Goal: Task Accomplishment & Management: Complete application form

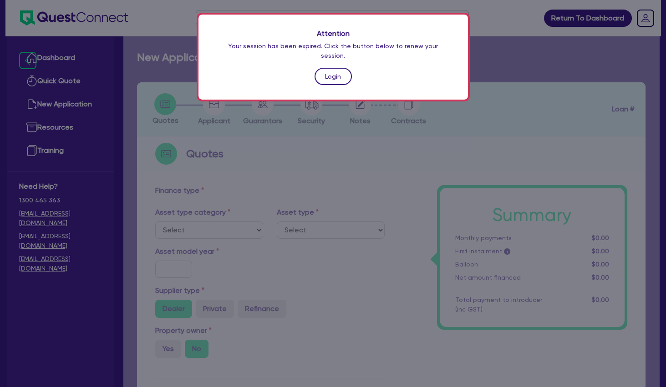
click at [323, 68] on link "Login" at bounding box center [333, 76] width 37 height 17
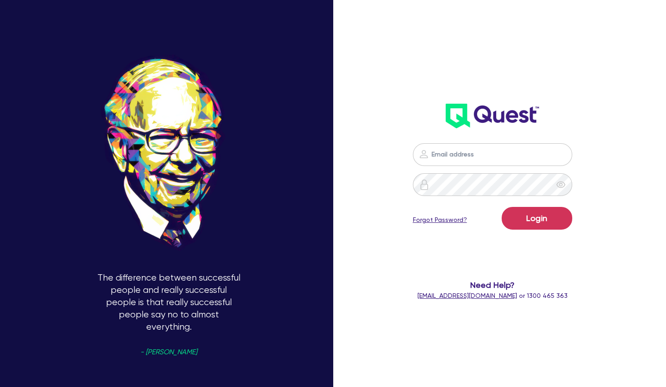
type input "[PERSON_NAME][EMAIL_ADDRESS][PERSON_NAME][DOMAIN_NAME]"
click at [531, 221] on button "Login" at bounding box center [537, 218] width 71 height 23
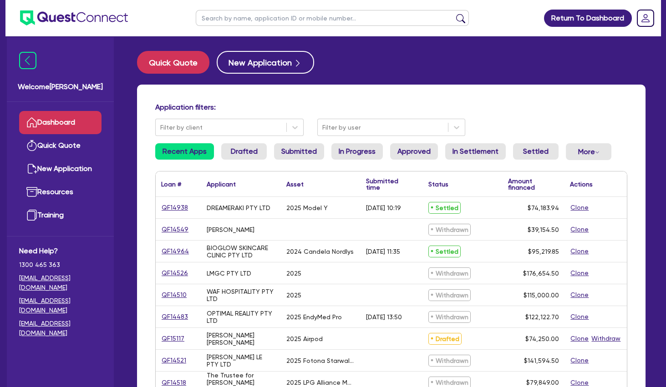
drag, startPoint x: 368, startPoint y: 86, endPoint x: 317, endPoint y: 70, distance: 53.6
click at [365, 84] on div "Quick Quote New Application Application filters: Filter by client Filter by use…" at bounding box center [391, 370] width 536 height 639
click at [268, 63] on button "New Application" at bounding box center [265, 62] width 97 height 23
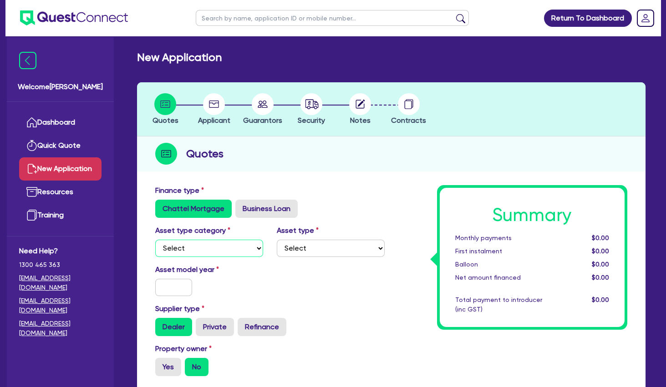
click at [155, 240] on select "Select Cars and light trucks Primary assets Secondary assets Tertiary assets" at bounding box center [209, 248] width 108 height 17
select select "TERTIARY_ASSETS"
click option "Tertiary assets" at bounding box center [0, 0] width 0 height 0
click at [277, 240] on select "Select Beauty equipment IT equipment IT software Watercraft Other" at bounding box center [331, 248] width 108 height 17
select select "BEAUTY_EQUIPMENT"
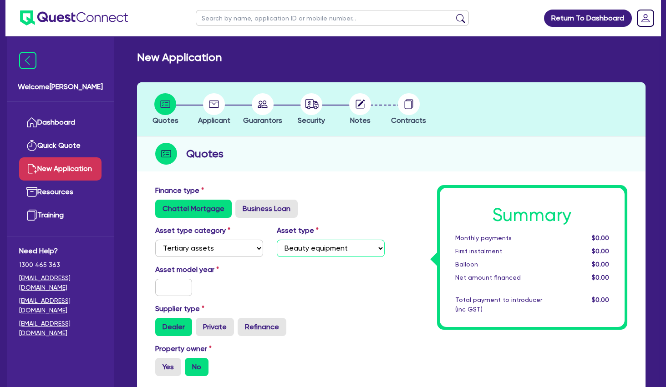
click option "Beauty equipment" at bounding box center [0, 0] width 0 height 0
click at [179, 286] on input "text" at bounding box center [173, 287] width 37 height 17
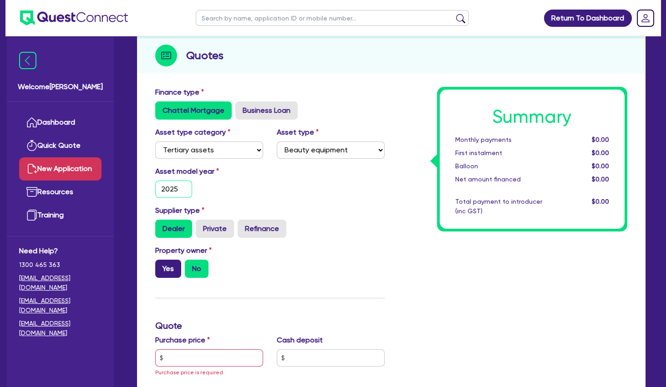
type input "2025"
drag, startPoint x: 172, startPoint y: 275, endPoint x: 213, endPoint y: 276, distance: 40.6
click at [172, 274] on label "Yes" at bounding box center [168, 269] width 26 height 18
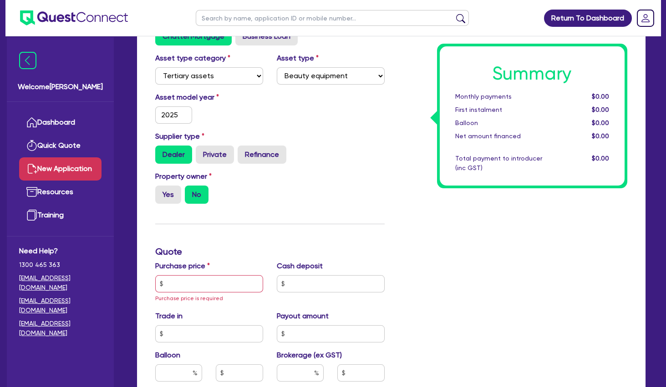
scroll to position [197, 0]
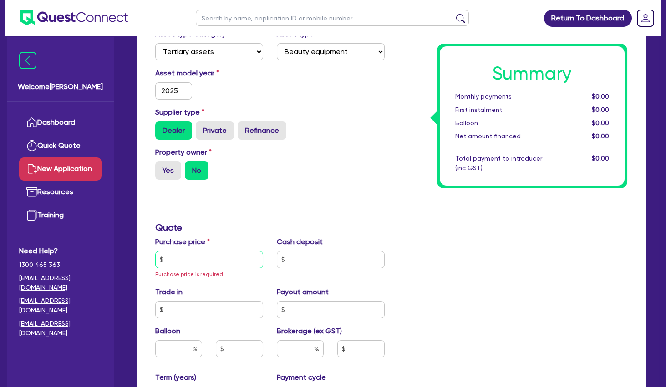
click at [218, 260] on input "text" at bounding box center [209, 259] width 108 height 17
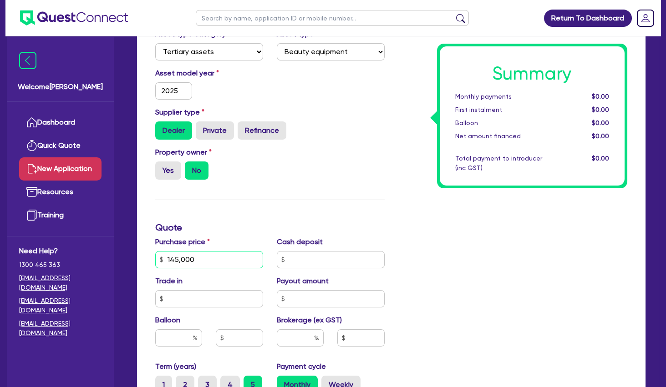
type input "145,000"
click at [367, 165] on div "Property owner Yes No" at bounding box center [269, 167] width 243 height 40
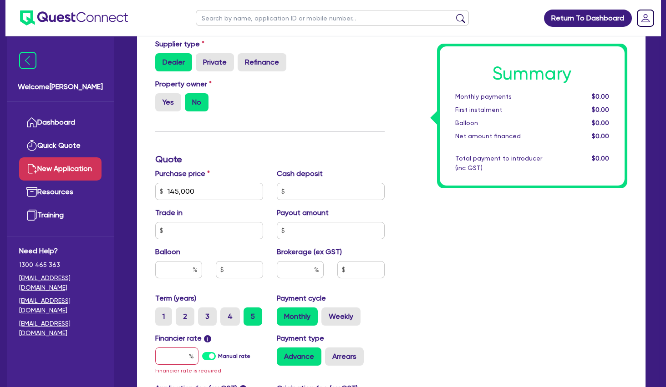
scroll to position [344, 0]
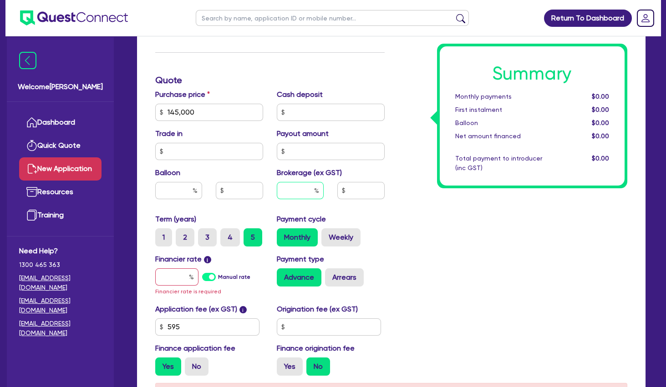
click at [296, 194] on input "text" at bounding box center [300, 190] width 47 height 17
type input "5"
click at [167, 284] on input "text" at bounding box center [176, 277] width 43 height 17
type input "10"
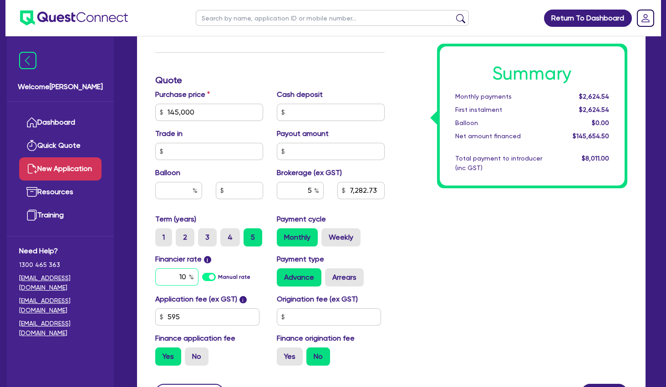
type input "7,282.73"
drag, startPoint x: 170, startPoint y: 279, endPoint x: 235, endPoint y: 273, distance: 64.9
click at [199, 273] on input "1.5" at bounding box center [176, 277] width 43 height 17
type input "10.5"
type input "7,282.73"
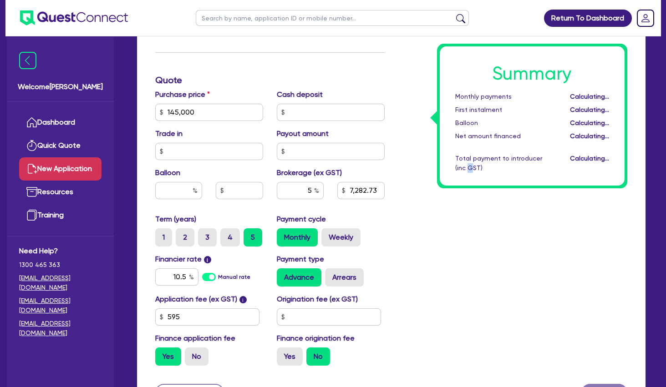
click at [459, 276] on div "Summary Monthly payments Calculating... First instalment Calculating... Balloon…" at bounding box center [513, 107] width 243 height 532
click at [352, 276] on label "Arrears" at bounding box center [344, 278] width 39 height 18
click at [331, 275] on input "Arrears" at bounding box center [328, 272] width 6 height 6
radio input "true"
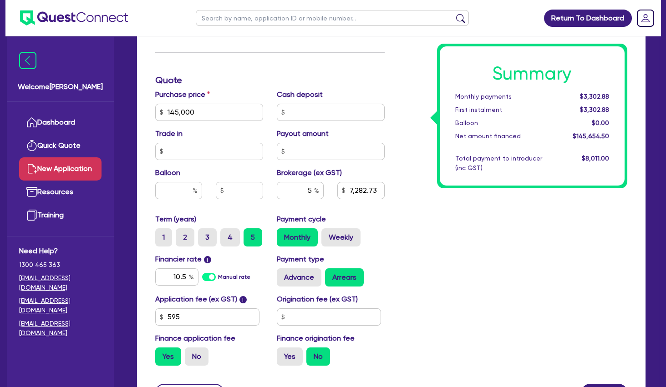
click at [542, 238] on div "Summary Monthly payments $3,302.88 First instalment $3,302.88 Balloon $0.00 Net…" at bounding box center [513, 107] width 243 height 532
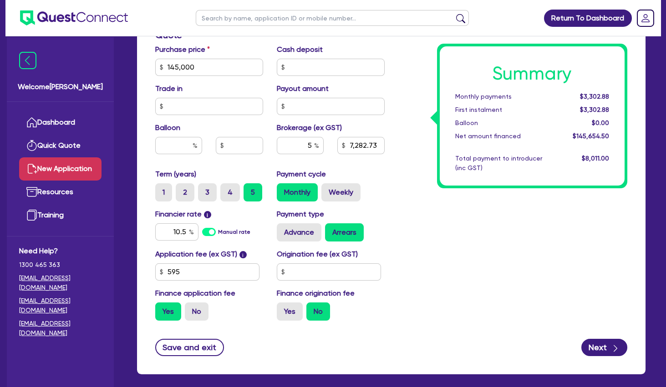
scroll to position [432, 0]
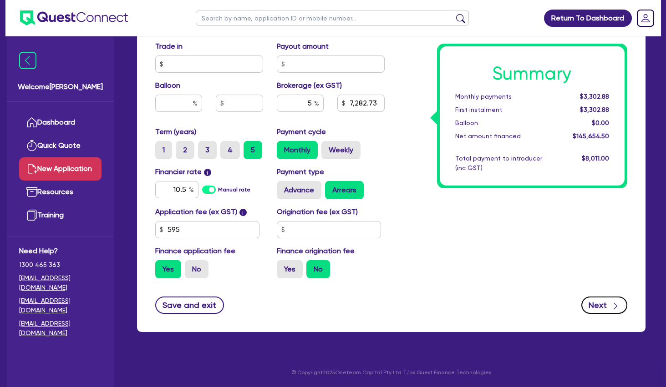
drag, startPoint x: 607, startPoint y: 305, endPoint x: 602, endPoint y: 300, distance: 6.5
click at [604, 304] on button "Next" at bounding box center [604, 305] width 46 height 17
type input "7,282.73"
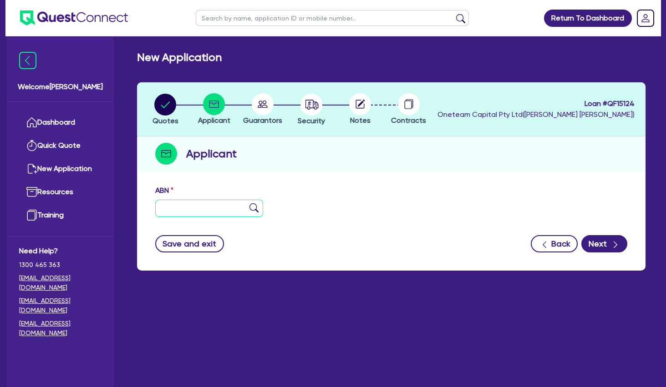
click at [219, 212] on input "text" at bounding box center [209, 208] width 108 height 17
paste input "75 689 816 466"
type input "75 689 816 466"
click at [254, 209] on img at bounding box center [254, 208] width 9 height 9
type input "YUME CO PTY LTD"
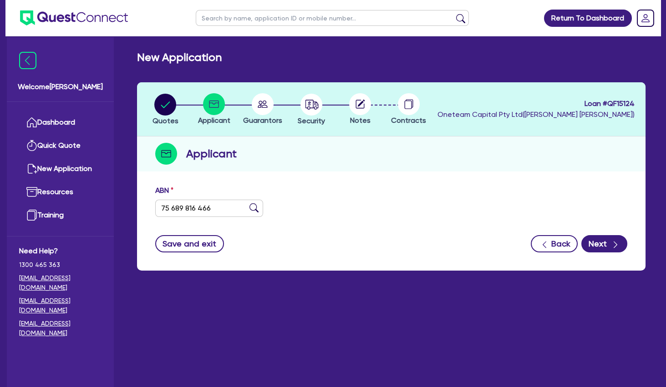
select select "COMPANY"
type input "[DATE]"
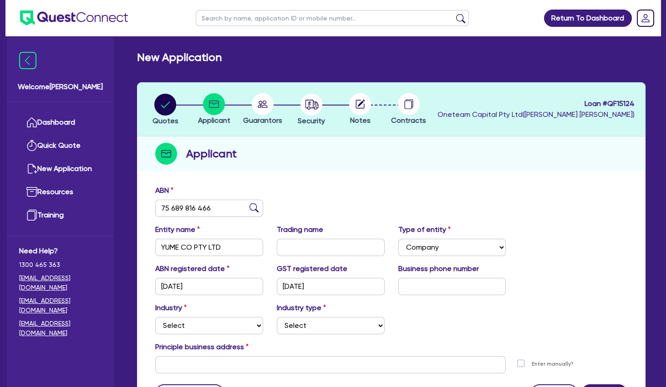
drag, startPoint x: 209, startPoint y: 340, endPoint x: 208, endPoint y: 332, distance: 7.8
click at [209, 340] on div "Industry Select Accomodation & Food Services Administrative & Support Services …" at bounding box center [391, 322] width 486 height 39
click at [155, 317] on select "Select Accomodation & Food Services Administrative & Support Services Agricultu…" at bounding box center [209, 325] width 108 height 17
select select "HEALTH_BEAUTY"
click option "Health & Beauty" at bounding box center [0, 0] width 0 height 0
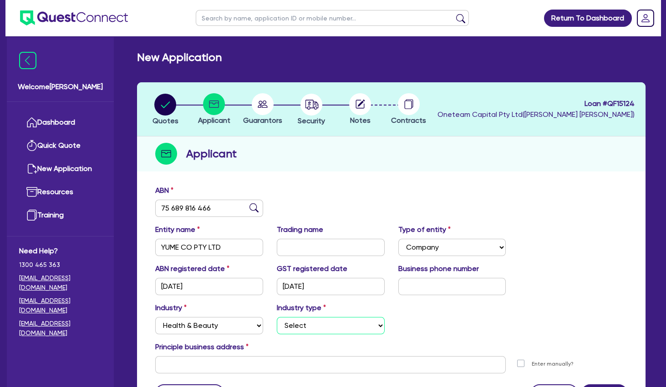
click at [277, 317] on select "Select [MEDICAL_DATA], [MEDICAL_DATA] Services Cosmetics Supplies Day Spas, Hea…" at bounding box center [331, 325] width 108 height 17
select select "HAIR_BEAUTY_SALONS"
click option "Hair, Beauty Salons" at bounding box center [0, 0] width 0 height 0
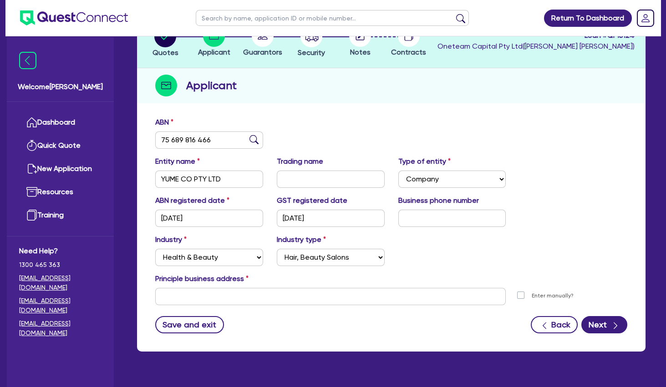
scroll to position [88, 0]
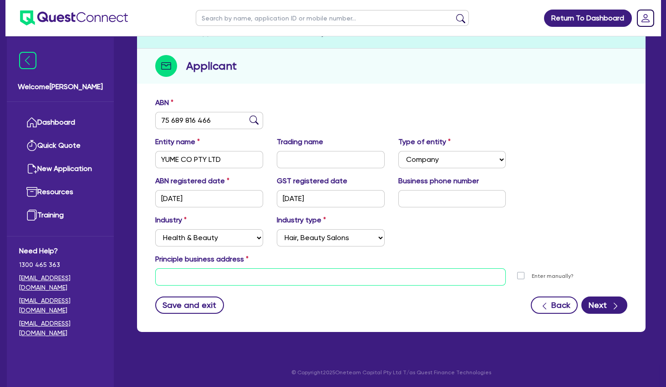
click at [240, 285] on input "text" at bounding box center [330, 277] width 351 height 17
paste input "[STREET_ADDRESS]"
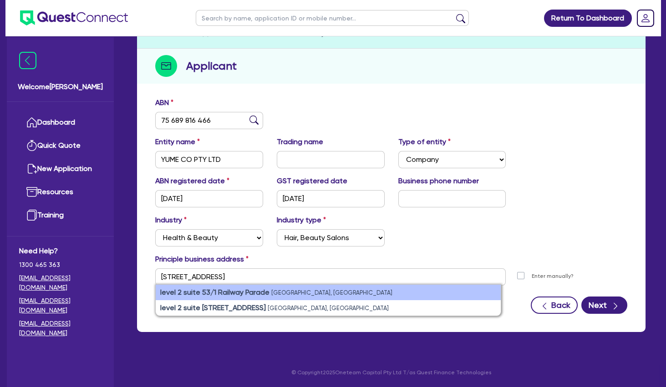
click at [256, 293] on strong "level 2 suite 53/1 Railway Parade" at bounding box center [214, 292] width 109 height 9
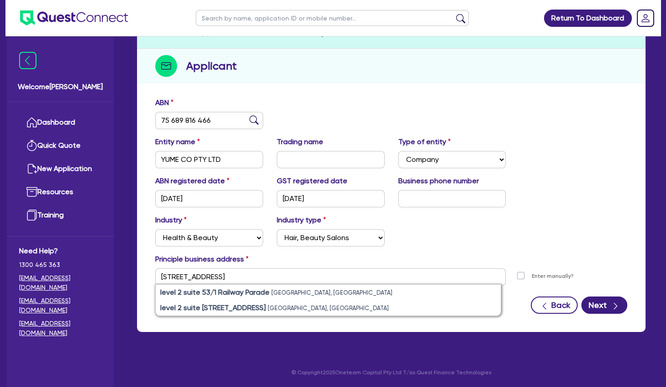
type input "level 2 suite [STREET_ADDRESS]"
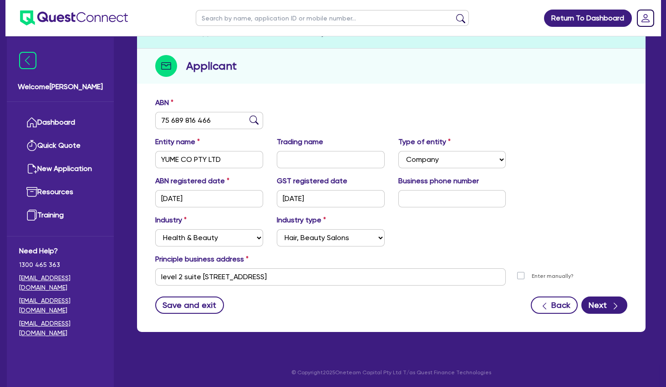
drag, startPoint x: 470, startPoint y: 219, endPoint x: 630, endPoint y: 285, distance: 172.9
click at [472, 219] on div "Industry Select Accomodation & Food Services Administrative & Support Services …" at bounding box center [391, 234] width 486 height 39
click at [611, 307] on div "button" at bounding box center [615, 305] width 10 height 11
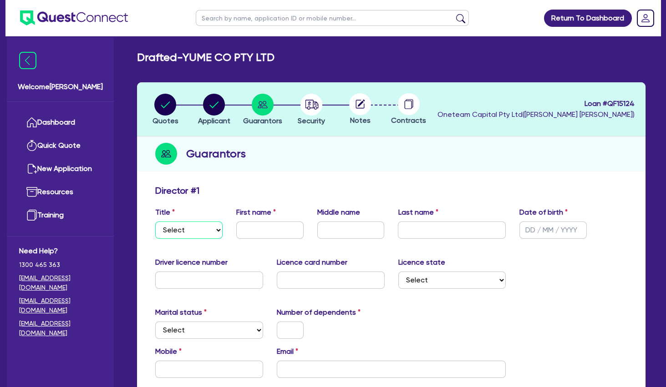
click at [155, 222] on select "Select Mr Mrs Ms Miss Dr" at bounding box center [188, 230] width 67 height 17
select select "MRS"
click option "Mrs" at bounding box center [0, 0] width 0 height 0
click at [285, 227] on input "text" at bounding box center [269, 230] width 67 height 17
type input "[PERSON_NAME]"
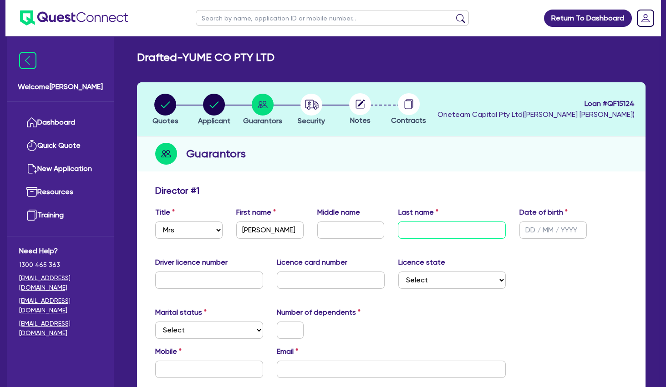
click at [441, 235] on input "text" at bounding box center [452, 230] width 108 height 17
type input "Yu"
click at [438, 193] on div "Director # 1" at bounding box center [391, 192] width 486 height 15
click at [550, 224] on input "text" at bounding box center [553, 230] width 67 height 17
type input "[DATE]"
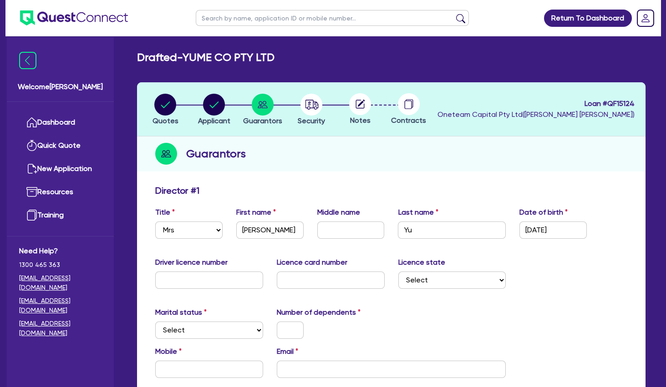
drag, startPoint x: 570, startPoint y: 264, endPoint x: 475, endPoint y: 272, distance: 95.0
click at [568, 264] on div "Driver licence number Licence card number Licence state Select [GEOGRAPHIC_DATA…" at bounding box center [391, 276] width 486 height 39
click at [398, 272] on select "Select [GEOGRAPHIC_DATA] [GEOGRAPHIC_DATA] [GEOGRAPHIC_DATA] [GEOGRAPHIC_DATA] …" at bounding box center [452, 280] width 108 height 17
select select "[GEOGRAPHIC_DATA]"
click option "[GEOGRAPHIC_DATA]" at bounding box center [0, 0] width 0 height 0
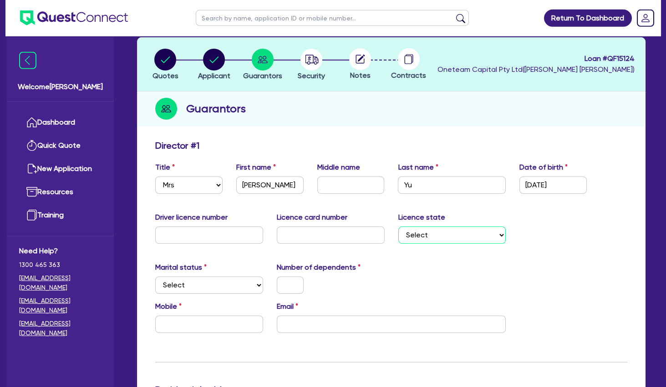
scroll to position [98, 0]
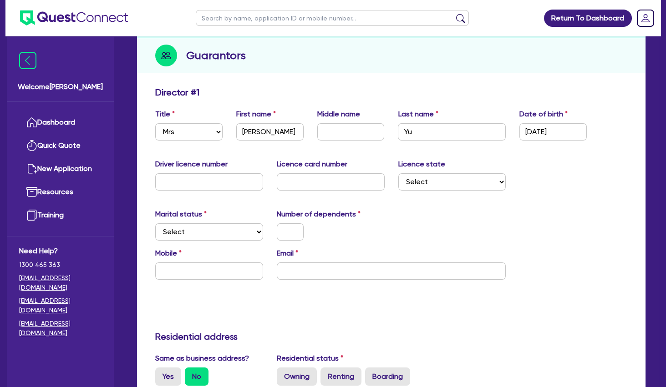
click at [378, 249] on div "Email" at bounding box center [391, 264] width 243 height 32
click at [155, 224] on select "Select Single Married De Facto / Partner" at bounding box center [209, 232] width 108 height 17
select select "DE_FACTO"
click option "De Facto / Partner" at bounding box center [0, 0] width 0 height 0
click at [291, 229] on input "text" at bounding box center [290, 232] width 27 height 17
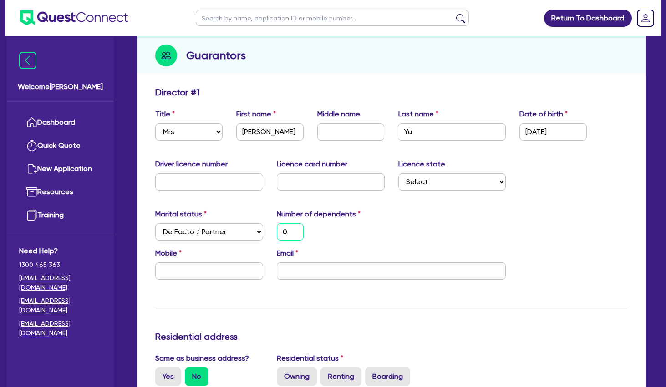
type input "0"
click at [337, 245] on div "Marital status Select [DEMOGRAPHIC_DATA] Married De Facto / Partner Number of d…" at bounding box center [391, 228] width 486 height 39
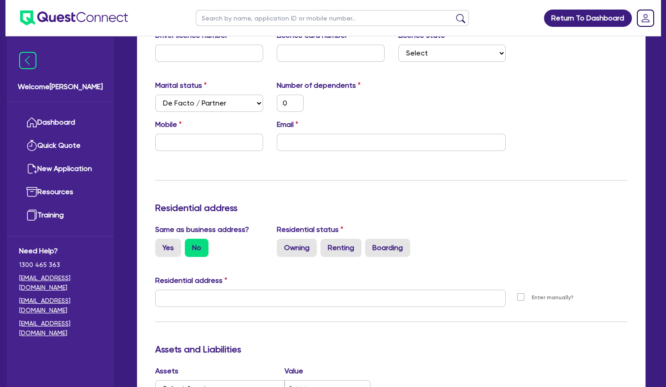
scroll to position [246, 0]
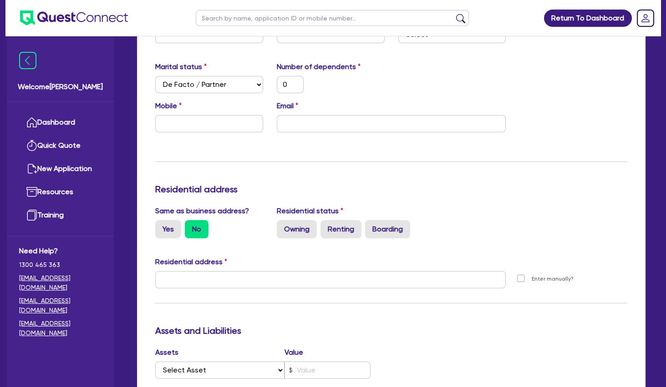
click at [494, 255] on div "Update residential status for Director #1 Boarding is only acceptable when the …" at bounding box center [391, 275] width 472 height 673
click at [338, 232] on label "Renting" at bounding box center [341, 229] width 41 height 18
click at [326, 226] on input "Renting" at bounding box center [324, 223] width 6 height 6
radio input "true"
type input "0"
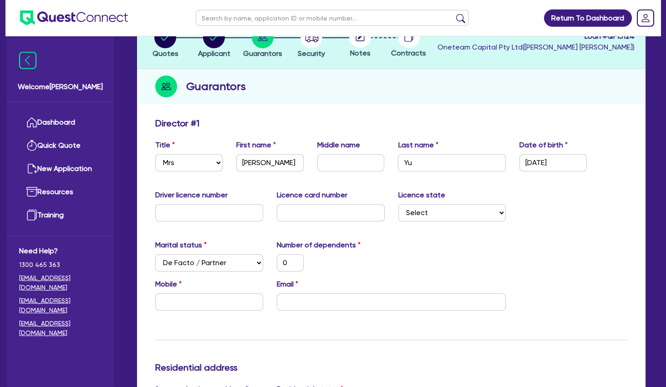
scroll to position [0, 0]
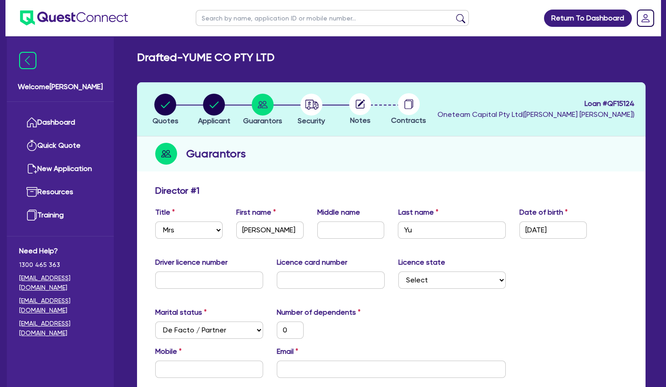
click at [315, 107] on icon "button" at bounding box center [312, 105] width 13 height 10
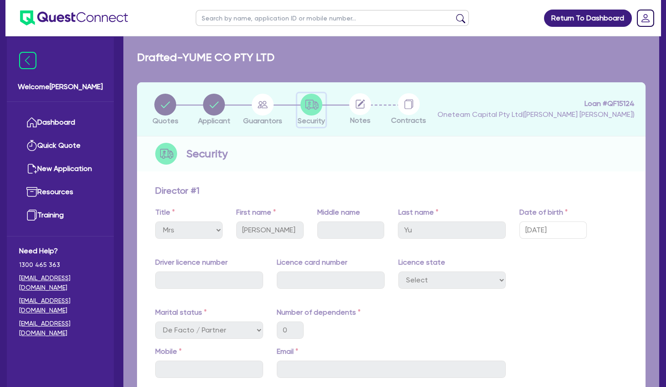
select select "TERTIARY_ASSETS"
select select "BEAUTY_EQUIPMENT"
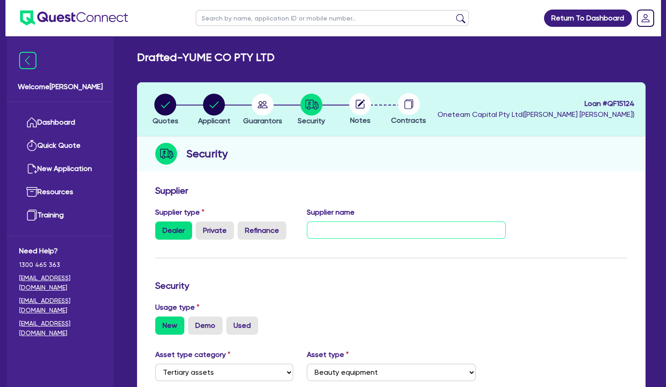
click at [342, 231] on input "text" at bounding box center [406, 230] width 199 height 17
type input "Inmode"
click at [288, 98] on li "Security" at bounding box center [311, 109] width 49 height 32
click at [271, 102] on circle "button" at bounding box center [263, 105] width 22 height 22
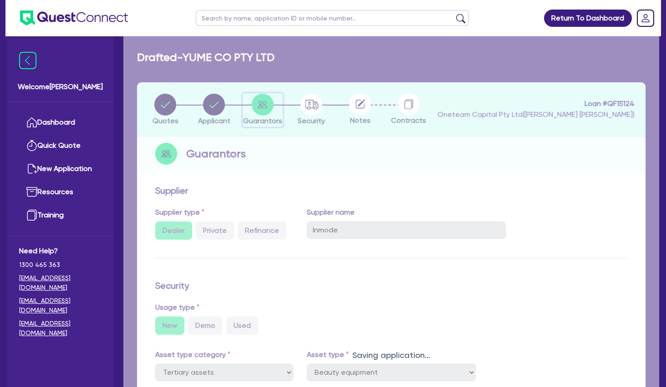
select select "MRS"
select select "[GEOGRAPHIC_DATA]"
select select "DE_FACTO"
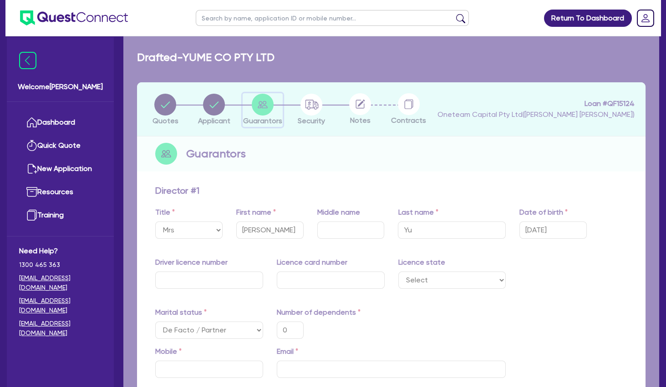
type input "0"
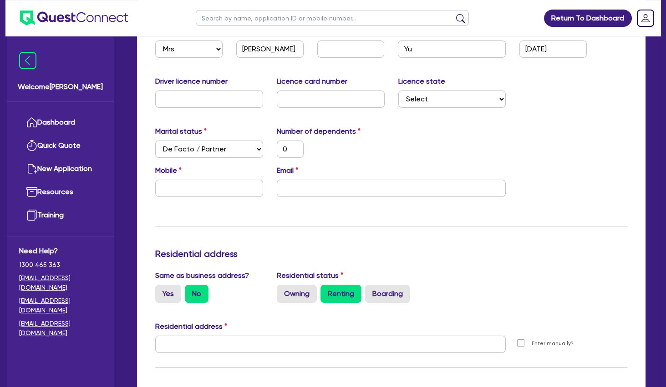
scroll to position [197, 0]
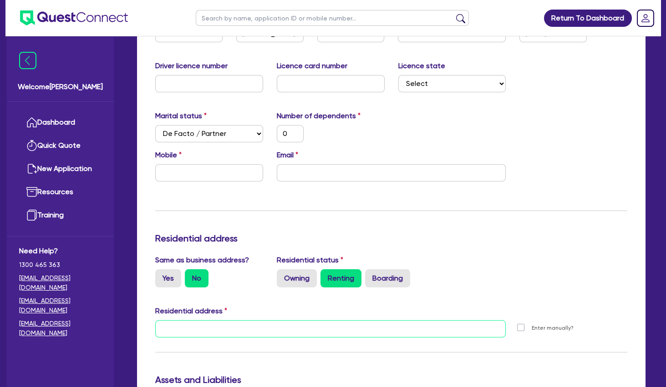
drag, startPoint x: 233, startPoint y: 326, endPoint x: 226, endPoint y: 322, distance: 8.0
click at [232, 326] on input "text" at bounding box center [330, 329] width 351 height 17
paste input "[STREET_ADDRESS][PERSON_NAME]"
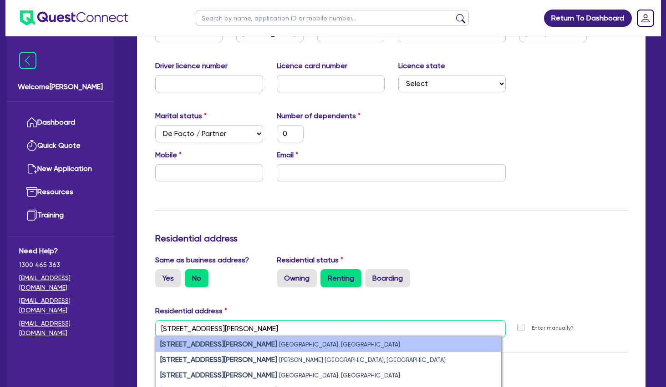
type input "[STREET_ADDRESS][PERSON_NAME]"
click at [279, 342] on small "[GEOGRAPHIC_DATA], [GEOGRAPHIC_DATA]" at bounding box center [339, 345] width 121 height 7
type input "0"
type input "[STREET_ADDRESS][PERSON_NAME][PERSON_NAME]"
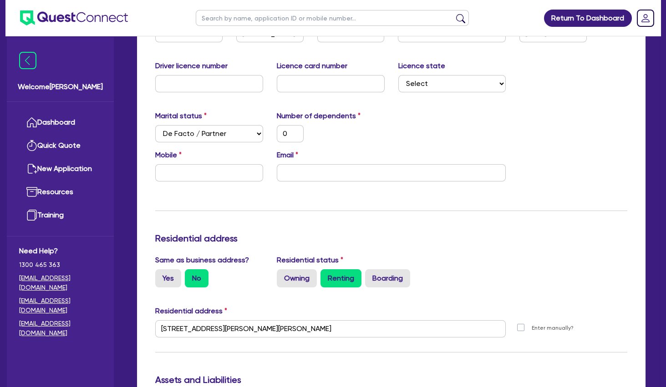
scroll to position [344, 0]
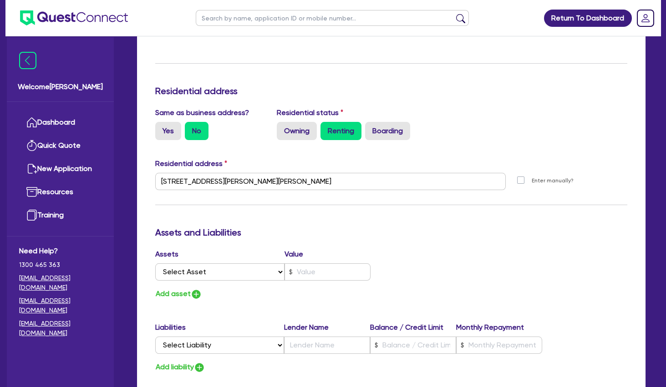
click at [550, 266] on div "Assets Value Select Asset Cash Property Investment property Vehicle Truck Trail…" at bounding box center [391, 274] width 486 height 51
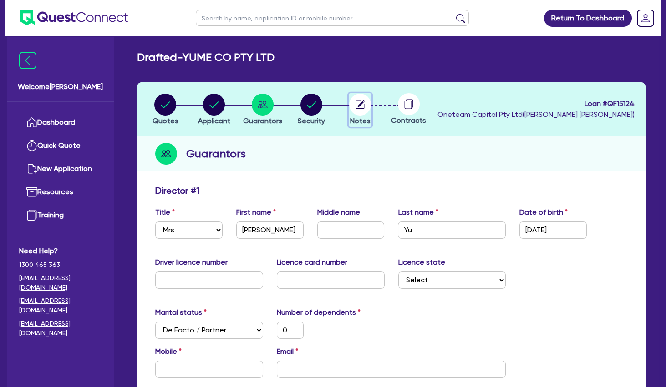
click at [360, 103] on circle "button" at bounding box center [360, 105] width 22 height 22
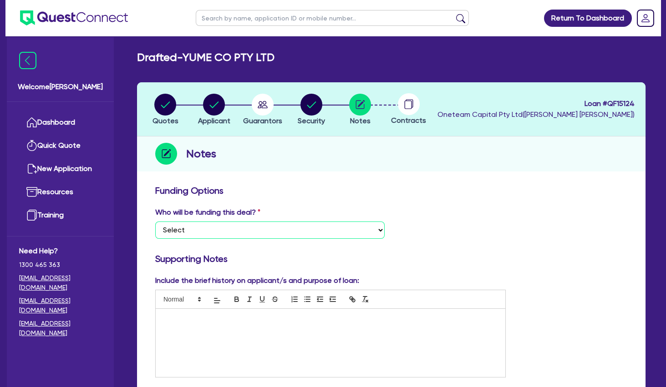
click at [155, 222] on select "Select I want Quest to fund 100% I will fund 100% I will co-fund with Quest Oth…" at bounding box center [269, 230] width 229 height 17
select select "Other"
click option "Other - I am referring this deal in" at bounding box center [0, 0] width 0 height 0
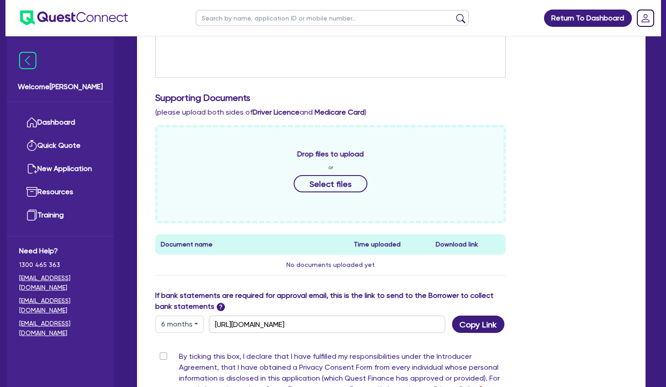
scroll to position [344, 0]
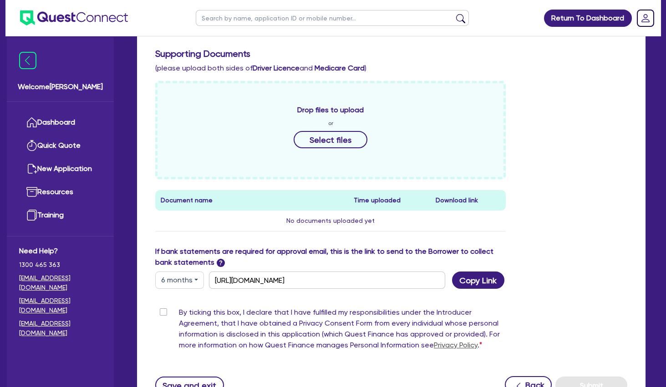
click at [179, 312] on label "By ticking this box, I declare that I have fulfilled my responsibilities under …" at bounding box center [342, 330] width 327 height 47
click at [163, 312] on input "By ticking this box, I declare that I have fulfilled my responsibilities under …" at bounding box center [158, 311] width 7 height 9
checkbox input "true"
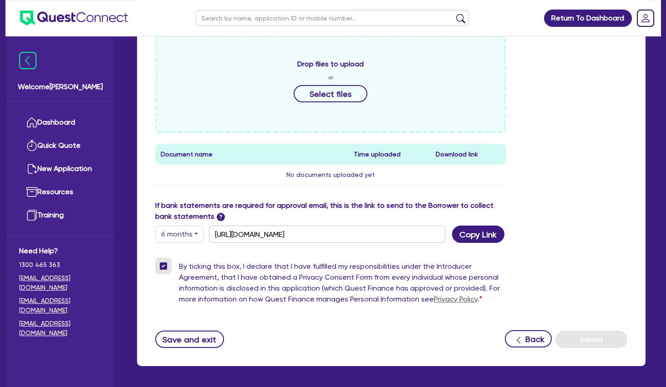
scroll to position [393, 0]
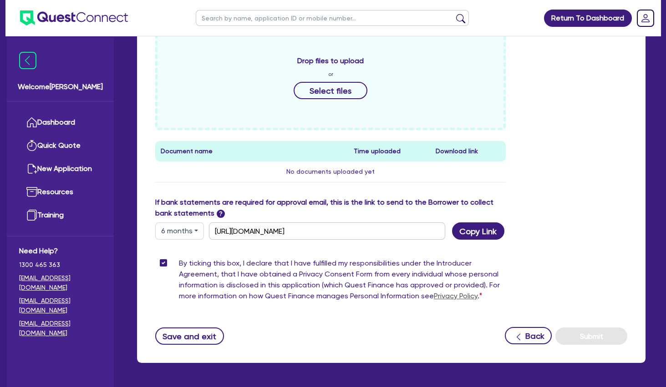
click at [185, 228] on button "6 months" at bounding box center [179, 231] width 49 height 17
drag, startPoint x: 191, startPoint y: 287, endPoint x: 345, endPoint y: 244, distance: 160.4
click at [192, 286] on link "12 months" at bounding box center [192, 286] width 72 height 17
type input "[URL][DOMAIN_NAME]"
click at [477, 234] on button "Copy Link" at bounding box center [478, 231] width 52 height 17
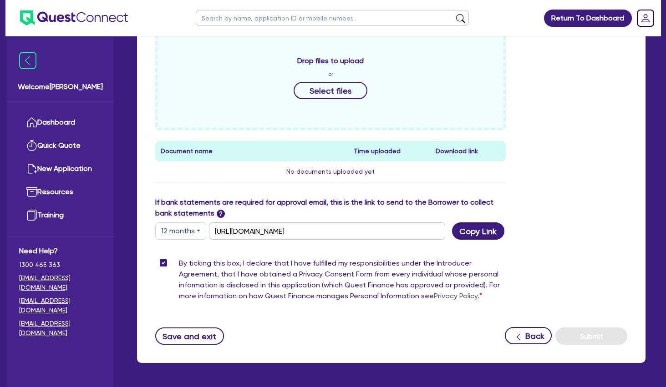
scroll to position [197, 0]
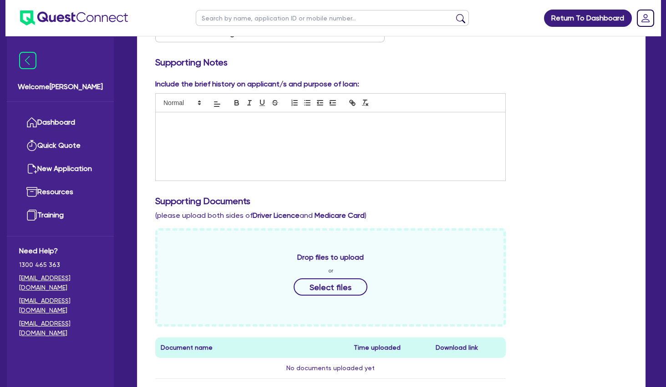
click at [277, 136] on div at bounding box center [331, 146] width 350 height 68
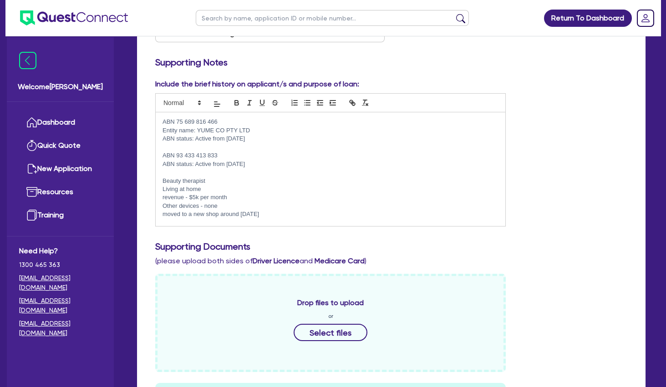
scroll to position [0, 0]
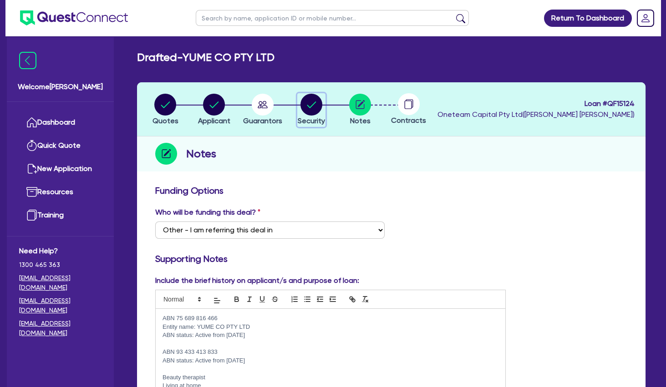
click at [313, 101] on circle "button" at bounding box center [312, 105] width 22 height 22
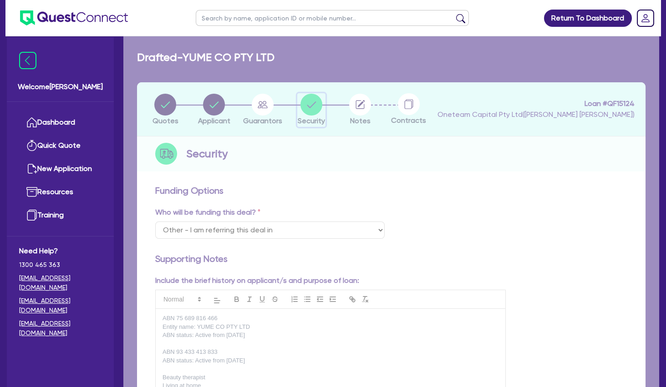
select select "TERTIARY_ASSETS"
select select "BEAUTY_EQUIPMENT"
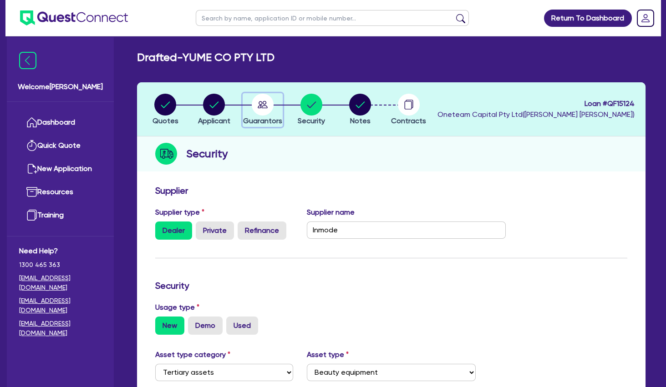
click at [256, 104] on circle "button" at bounding box center [263, 105] width 22 height 22
select select "MRS"
select select "[GEOGRAPHIC_DATA]"
select select "DE_FACTO"
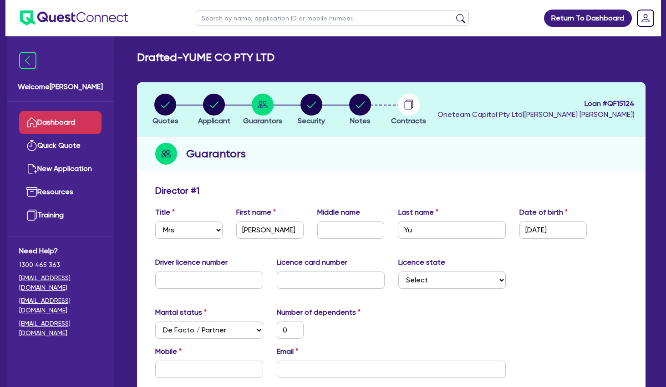
click at [81, 119] on link "Dashboard" at bounding box center [60, 122] width 82 height 23
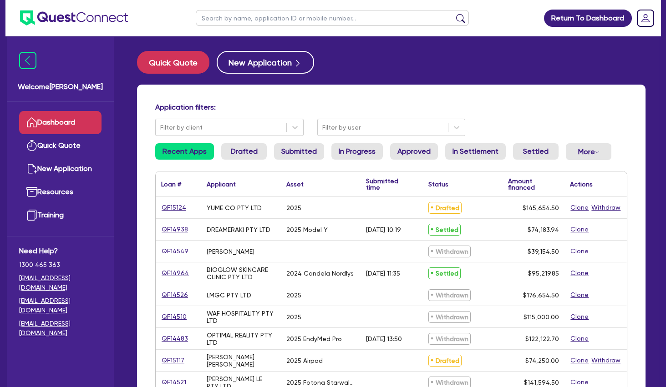
click at [242, 19] on input "text" at bounding box center [332, 18] width 273 height 16
type input "[PERSON_NAME]"
click at [454, 14] on button "submit" at bounding box center [461, 20] width 15 height 13
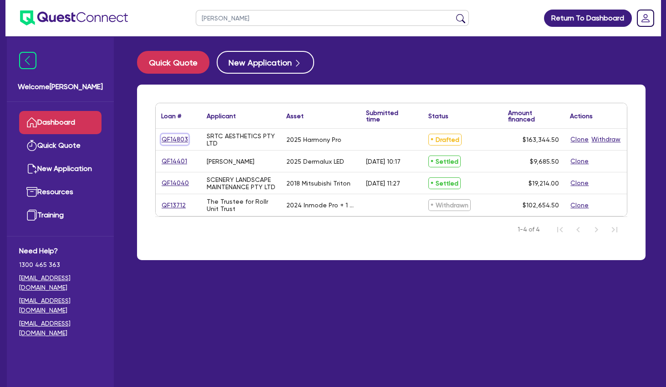
click at [180, 139] on link "QF14803" at bounding box center [174, 139] width 27 height 10
select select "TERTIARY_ASSETS"
select select "BEAUTY_EQUIPMENT"
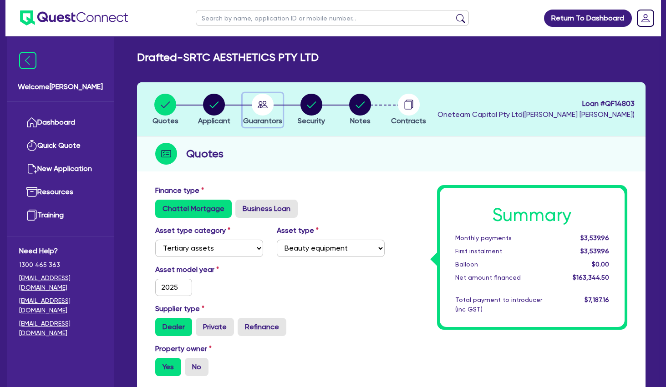
click at [262, 104] on icon "button" at bounding box center [263, 104] width 10 height 7
select select "MRS"
select select "TAS"
select select "MARRIED"
select select "PROPERTY"
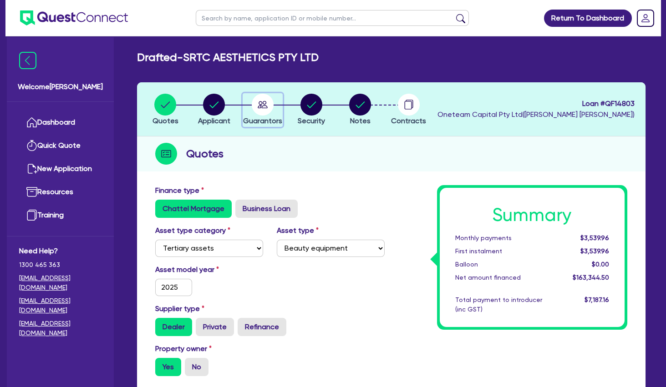
select select "CASH"
select select "VEHICLE"
select select "HOUSEHOLD_PERSONAL"
select select "OTHER"
select select "MORTGAGE"
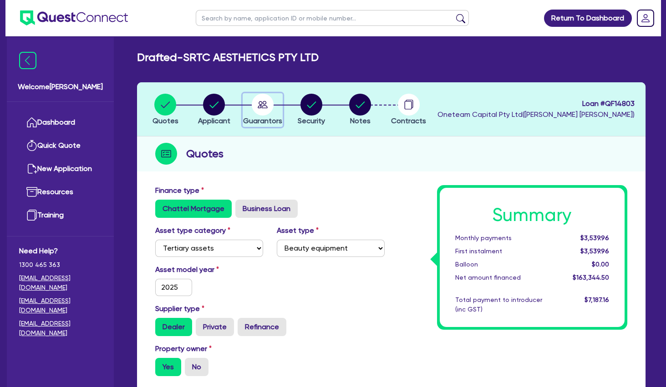
select select "VEHICLE_LOAN"
select select "TAS"
select select "MARRIED"
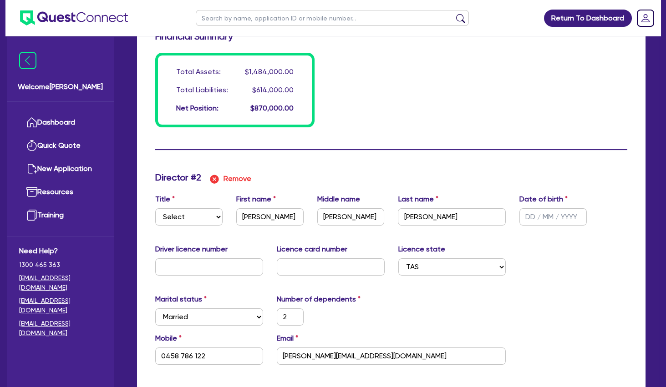
scroll to position [984, 0]
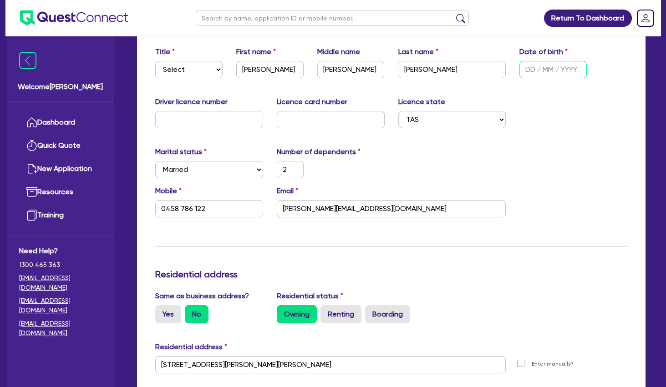
click at [532, 72] on input "text" at bounding box center [553, 69] width 67 height 17
type input "2"
type input "0455855445"
type input "1100000"
type input "44000"
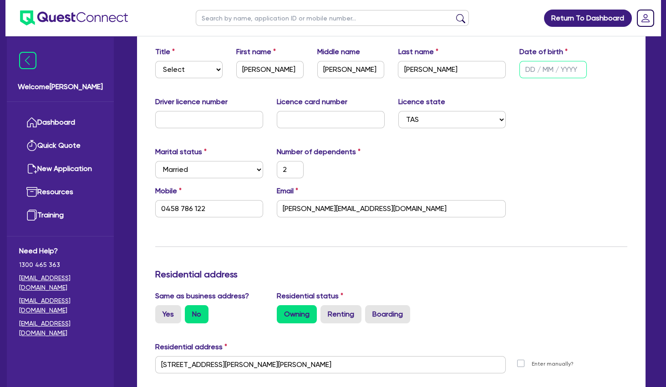
type input "50000"
type input "190000"
type input "100000"
type input "590000"
type input "24000"
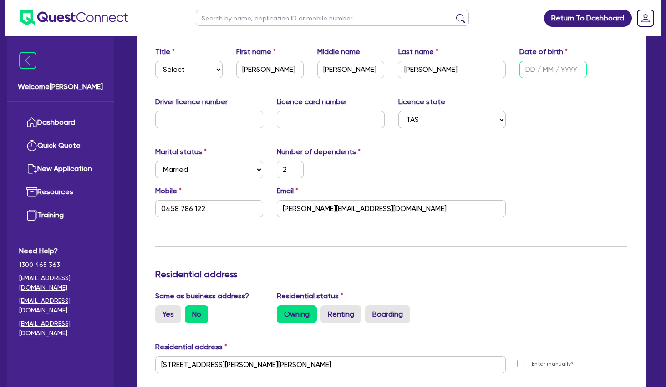
type input "2 / /"
type input "2"
type input "0458 786 122"
type input "2"
type input "0455855445"
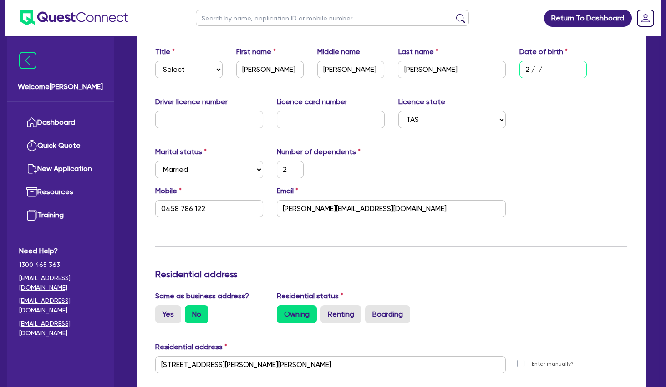
type input "1100000"
type input "44000"
type input "50000"
type input "190000"
type input "100000"
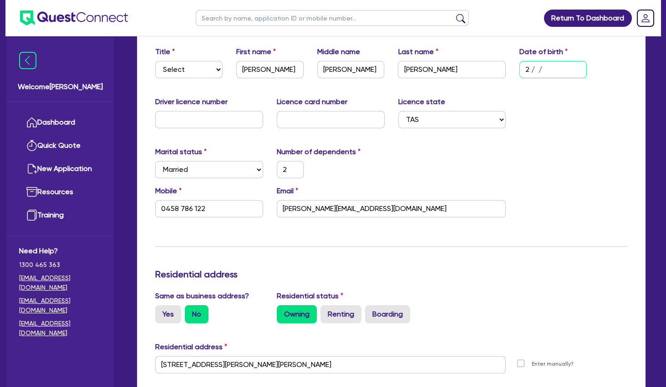
type input "590000"
type input "24000"
type input "29/ /"
type input "2"
type input "0458 786 122"
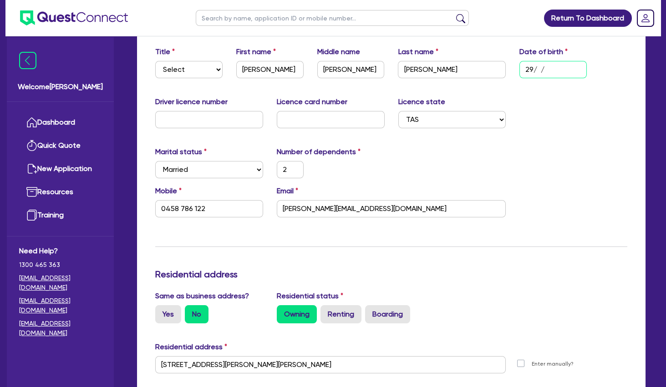
type input "2"
type input "0455855445"
type input "1100000"
type input "44000"
type input "50000"
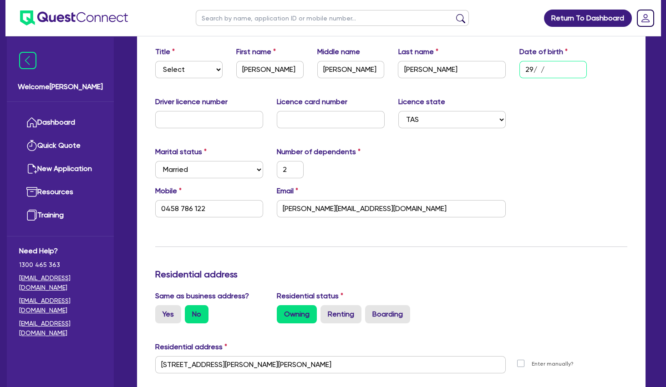
type input "190000"
type input "100000"
type input "590000"
type input "24000"
type input "29/0 /"
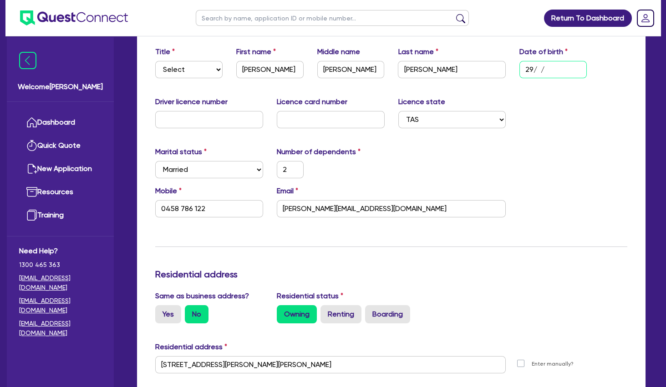
type input "2"
type input "0458 786 122"
type input "2"
type input "0455855445"
type input "1100000"
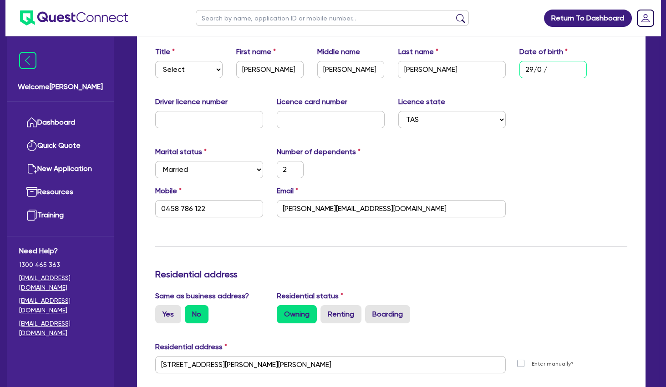
type input "44000"
type input "50000"
type input "190000"
type input "100000"
type input "590000"
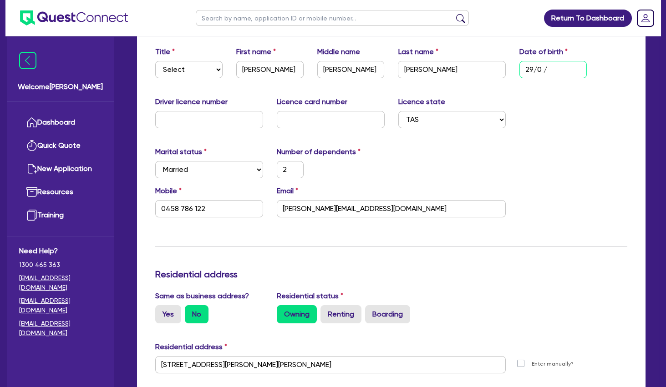
type input "24000"
type input "29/01/"
type input "2"
type input "0458 786 122"
type input "2"
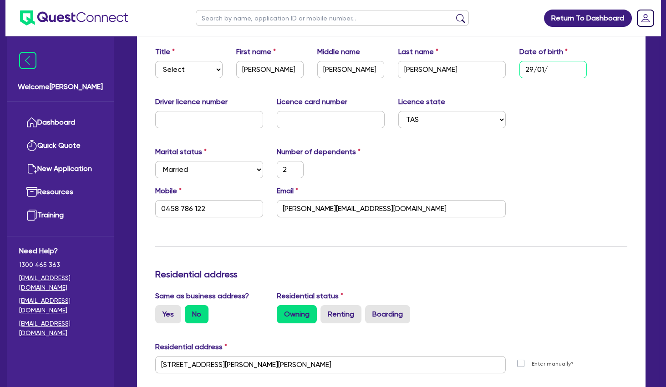
type input "0455855445"
type input "1100000"
type input "44000"
type input "50000"
type input "190000"
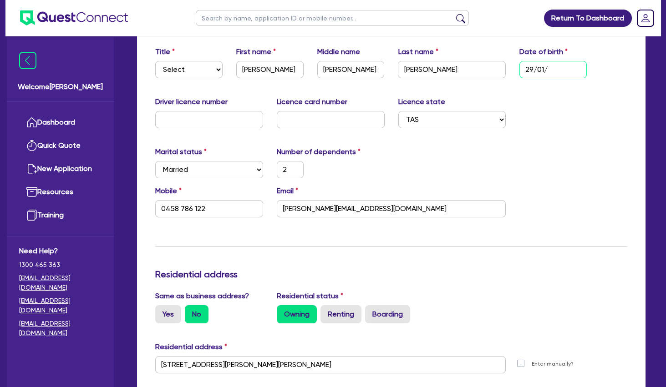
type input "100000"
type input "590000"
type input "24000"
type input "29/01/1"
type input "2"
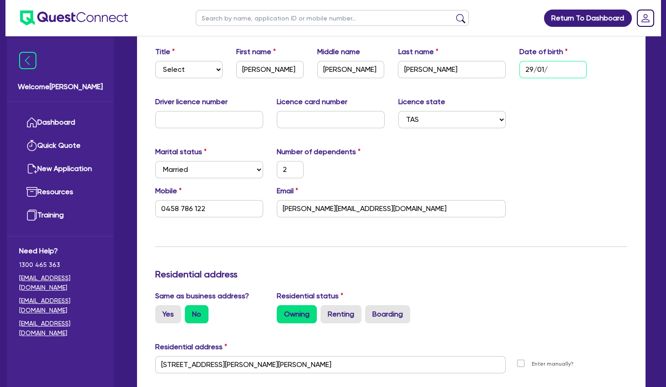
type input "0458 786 122"
type input "2"
type input "0455855445"
type input "1100000"
type input "44000"
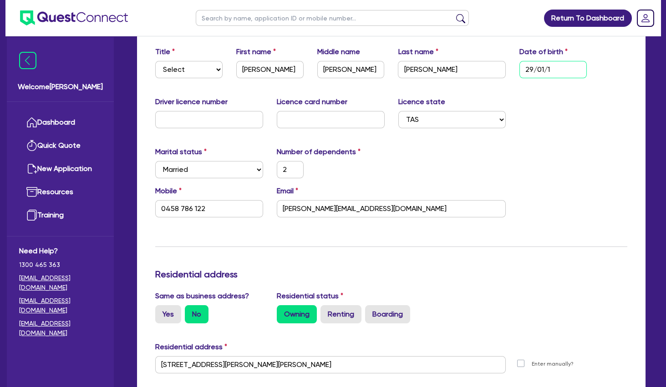
type input "50000"
type input "190000"
type input "100000"
type input "590000"
type input "24000"
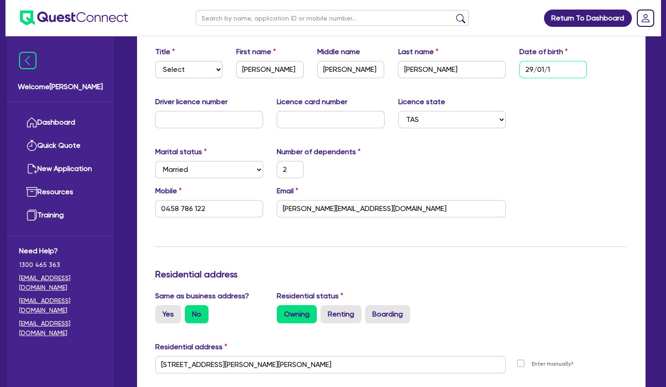
type input "[DATE]"
type input "2"
type input "0458 786 122"
type input "2"
type input "0455855445"
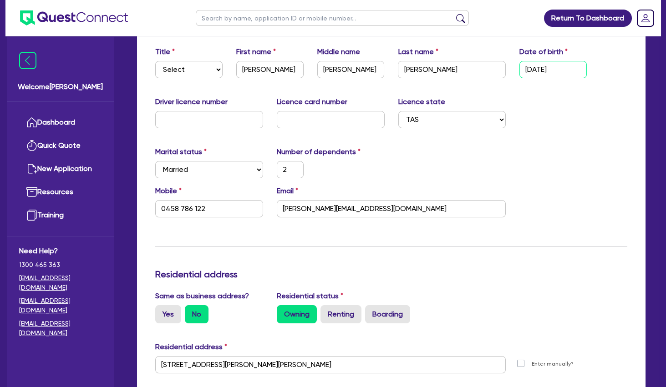
type input "1100000"
type input "44000"
type input "50000"
type input "190000"
type input "100000"
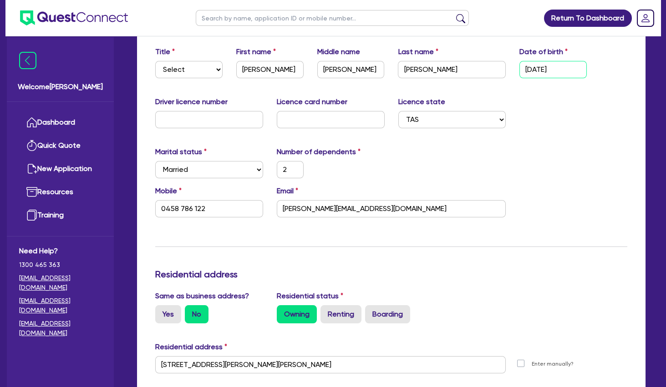
type input "590000"
type input "24000"
type input "29/01/199"
type input "2"
type input "0458 786 122"
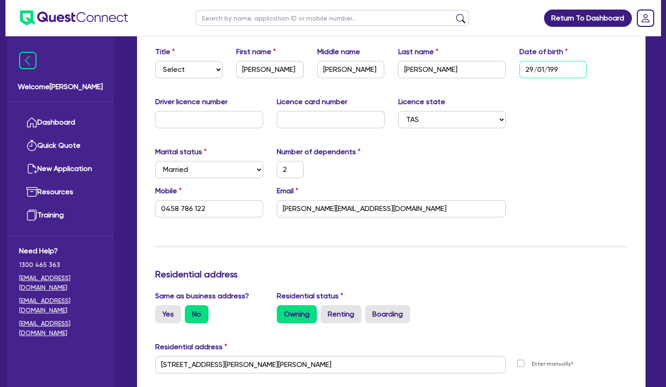
type input "2"
type input "0455855445"
type input "1100000"
type input "44000"
type input "50000"
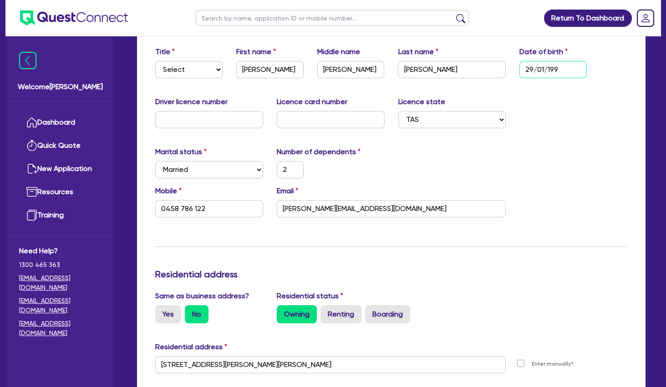
type input "190000"
type input "100000"
type input "590000"
type input "24000"
type input "[DATE]"
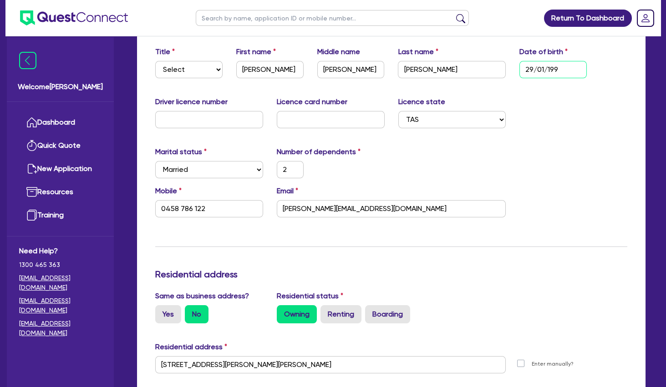
type input "2"
type input "0458 786 122"
type input "[DATE]"
click at [195, 115] on input "text" at bounding box center [209, 119] width 108 height 17
type input "2"
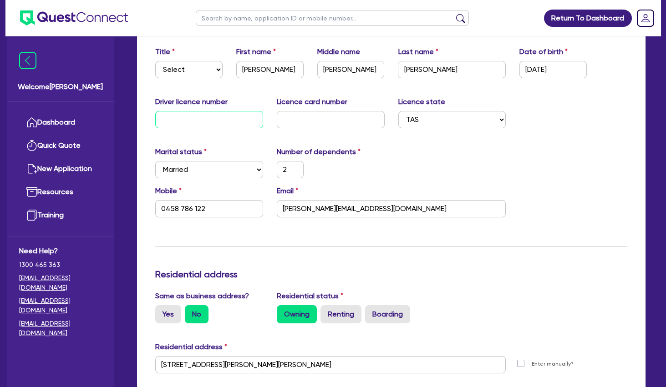
type input "0455855445"
type input "1100000"
type input "44000"
type input "50000"
type input "190000"
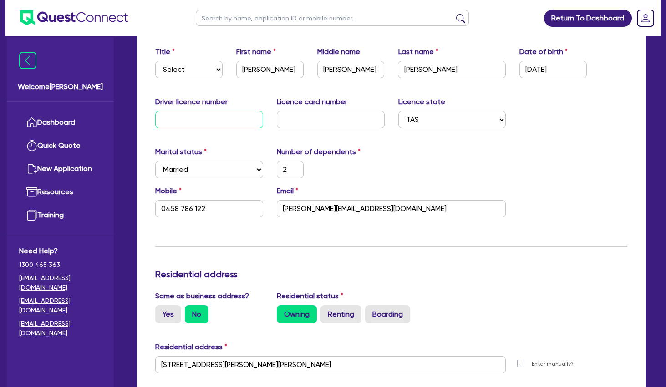
type input "100000"
type input "590000"
type input "24000"
type input "G"
type input "2"
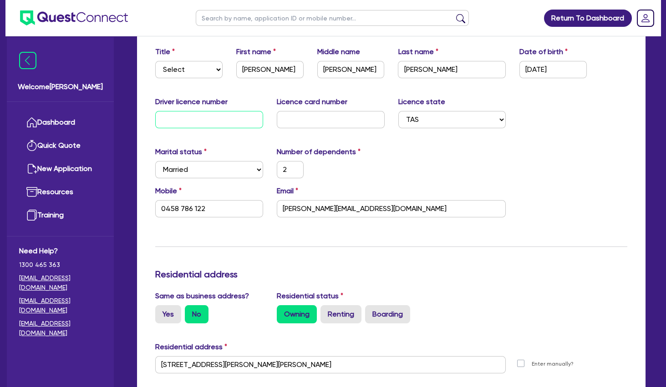
type input "0458 786 122"
type input "2"
type input "0455855445"
type input "1100000"
type input "44000"
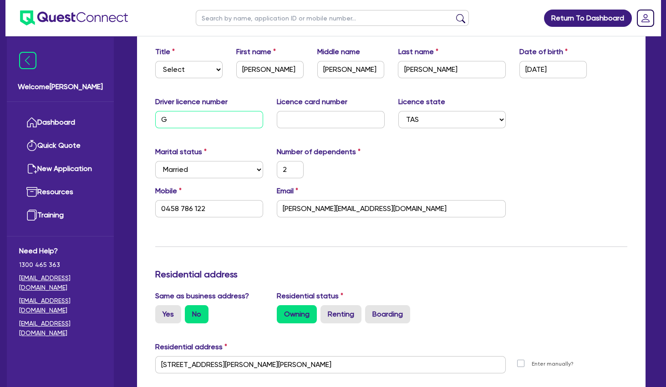
type input "50000"
type input "190000"
type input "100000"
type input "590000"
type input "24000"
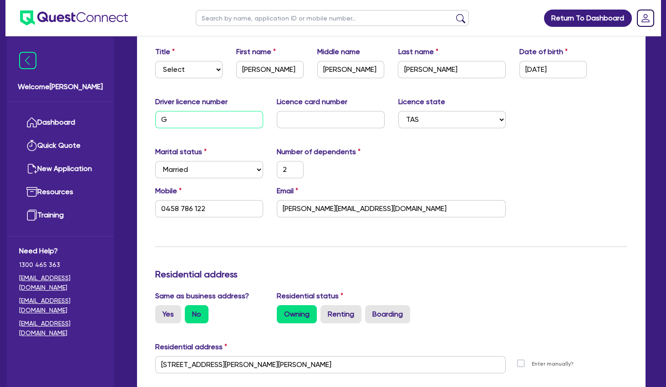
type input "G2"
type input "2"
type input "0458 786 122"
type input "2"
type input "0455855445"
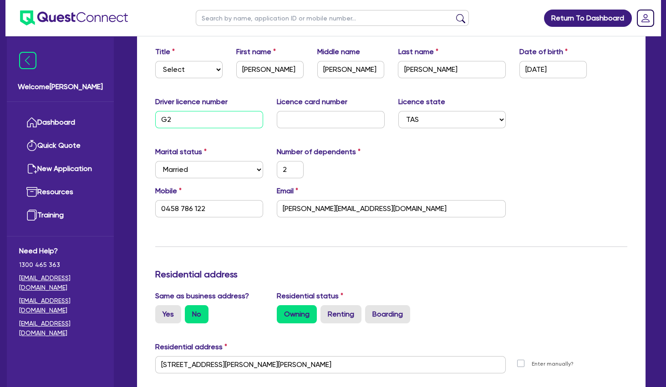
type input "1100000"
type input "44000"
type input "50000"
type input "190000"
type input "100000"
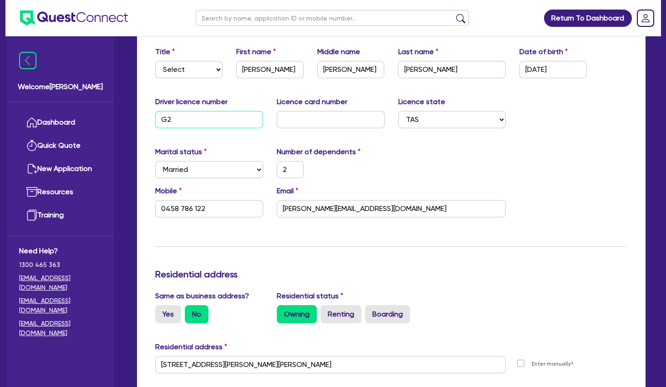
type input "590000"
type input "24000"
type input "G21"
type input "2"
type input "0458 786 122"
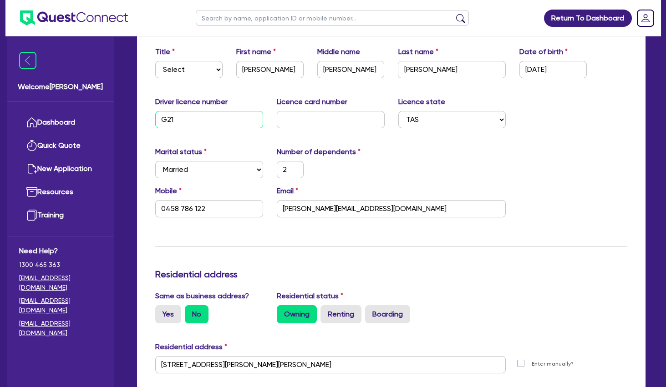
type input "2"
type input "0455855445"
type input "1100000"
type input "44000"
type input "50000"
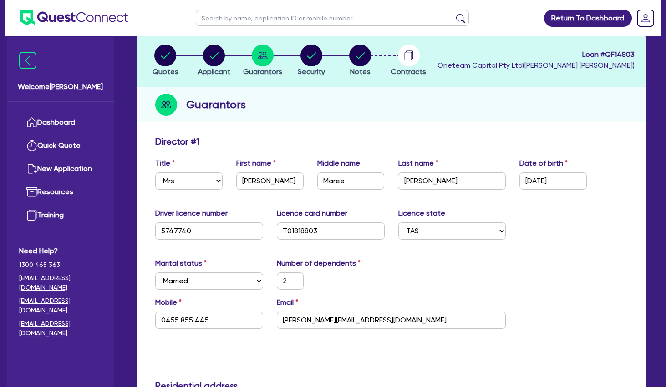
scroll to position [0, 0]
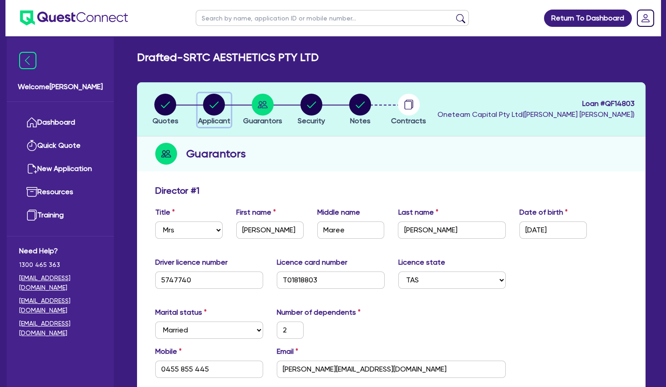
click at [219, 103] on circle "button" at bounding box center [214, 105] width 22 height 22
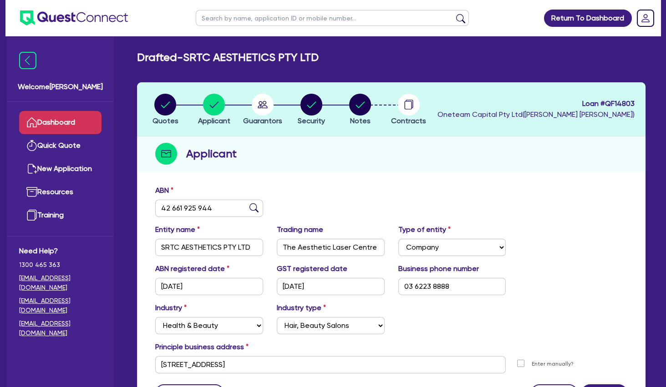
click at [75, 121] on link "Dashboard" at bounding box center [60, 122] width 82 height 23
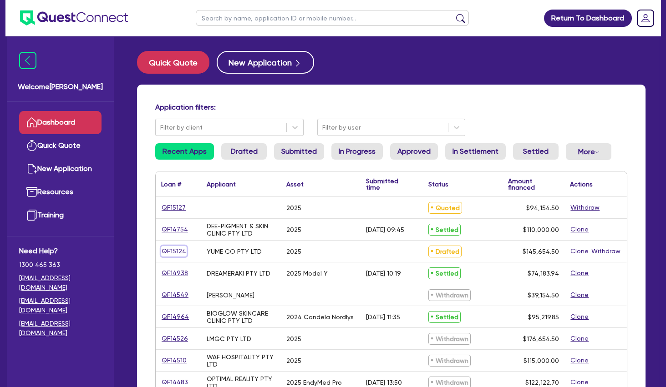
click at [173, 253] on link "QF15124" at bounding box center [173, 251] width 25 height 10
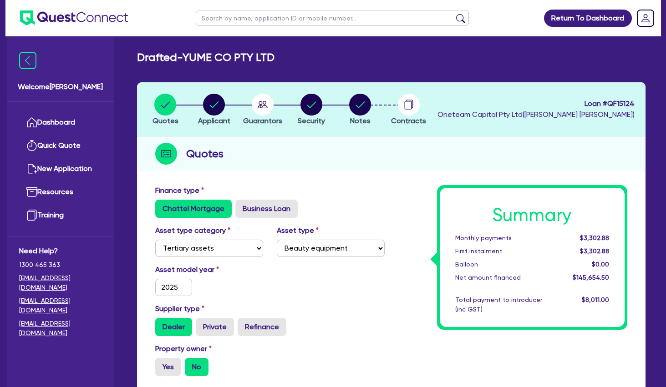
scroll to position [246, 0]
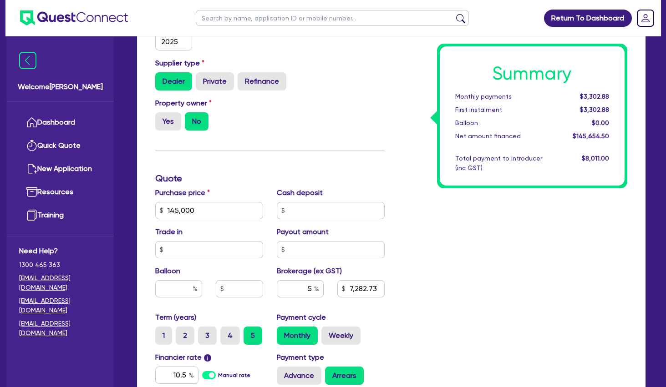
click at [474, 234] on div "Summary Monthly payments $3,302.88 First instalment $3,302.88 Balloon $0.00 Net…" at bounding box center [513, 205] width 243 height 532
click at [339, 170] on div "Finance type Chattel Mortgage Business Loan Asset type category Select Cars and…" at bounding box center [269, 205] width 243 height 532
drag, startPoint x: 506, startPoint y: 241, endPoint x: 496, endPoint y: 233, distance: 12.6
click at [503, 240] on div "Summary Monthly payments $3,302.88 First instalment $3,302.88 Balloon $0.00 Net…" at bounding box center [513, 205] width 243 height 532
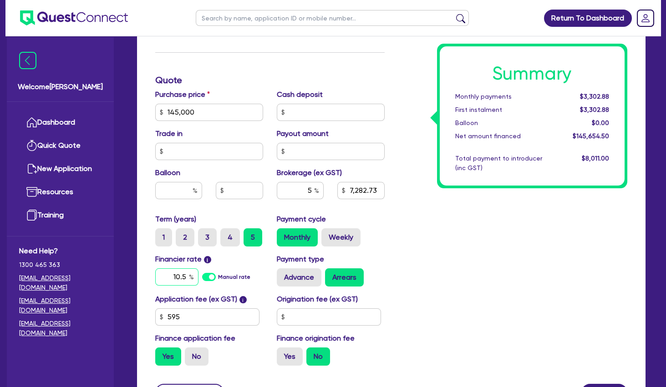
drag, startPoint x: 172, startPoint y: 277, endPoint x: 270, endPoint y: 259, distance: 99.6
click at [199, 269] on input "10.5" at bounding box center [176, 277] width 43 height 17
drag, startPoint x: 470, startPoint y: 270, endPoint x: 460, endPoint y: 262, distance: 13.2
click at [463, 265] on div "Summary Monthly payments $3,302.88 First instalment $3,302.88 Balloon $0.00 Net…" at bounding box center [513, 107] width 243 height 532
drag, startPoint x: 422, startPoint y: 251, endPoint x: 413, endPoint y: 245, distance: 10.6
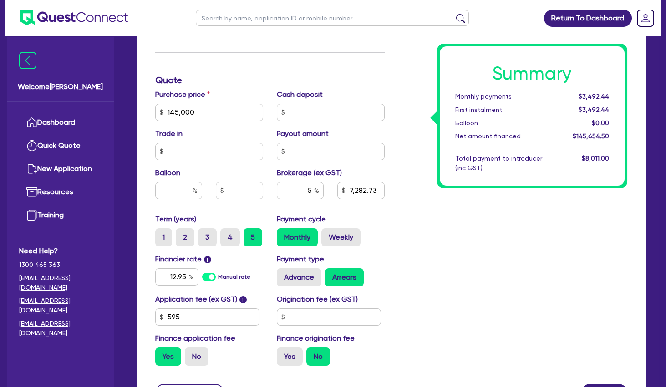
click at [415, 249] on div "Summary Monthly payments $3,492.44 First instalment $3,492.44 Balloon $0.00 Net…" at bounding box center [513, 107] width 243 height 532
drag, startPoint x: 181, startPoint y: 109, endPoint x: 143, endPoint y: 109, distance: 37.3
click at [155, 109] on input "145,000" at bounding box center [209, 112] width 108 height 17
click at [457, 244] on div "Summary Monthly payments $3,492.44 First instalment $3,492.44 Balloon $0.00 Net…" at bounding box center [513, 107] width 243 height 532
drag, startPoint x: 198, startPoint y: 112, endPoint x: 140, endPoint y: 107, distance: 58.5
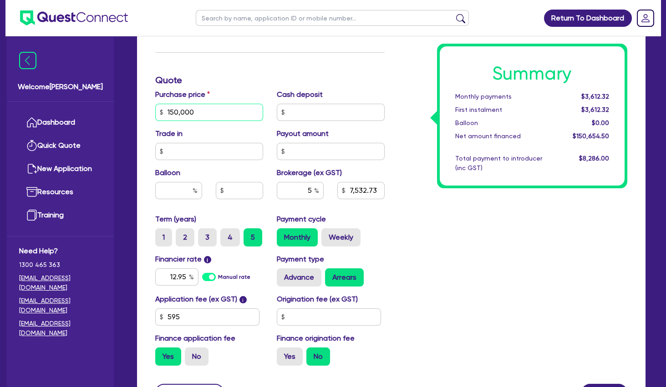
click at [155, 107] on input "150,000" at bounding box center [209, 112] width 108 height 17
click at [480, 234] on div "Summary Monthly payments $3,612.32 First instalment $3,612.32 Balloon $0.00 Net…" at bounding box center [513, 107] width 243 height 532
click at [358, 112] on input "text" at bounding box center [331, 112] width 108 height 17
click at [403, 142] on div "Summary Monthly payments Calculating... First instalment Calculating... Balloon…" at bounding box center [513, 107] width 243 height 532
click at [433, 236] on div "Summary Monthly payments $3,180.73 First instalment $3,180.73 Balloon $0.00 Net…" at bounding box center [513, 107] width 243 height 532
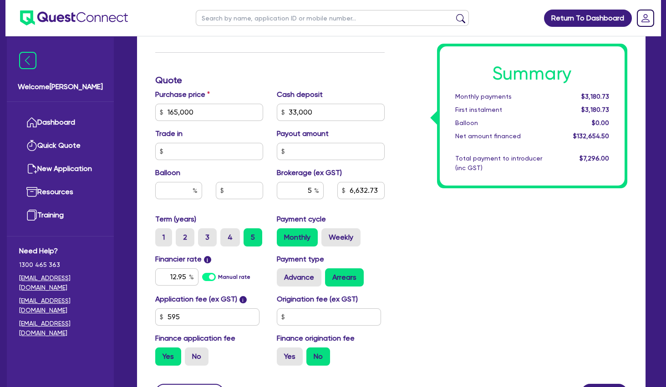
click at [414, 147] on div "Summary Monthly payments $3,180.73 First instalment $3,180.73 Balloon $0.00 Net…" at bounding box center [513, 107] width 243 height 532
click at [403, 237] on div "Summary Monthly payments $3,180.73 First instalment $3,180.73 Balloon $0.00 Net…" at bounding box center [513, 107] width 243 height 532
click at [356, 236] on label "Weekly" at bounding box center [340, 238] width 39 height 18
click at [327, 234] on input "Weekly" at bounding box center [324, 232] width 6 height 6
click at [474, 218] on div "Summary Weekly payments $731.86 First instalment $731.86 Balloon $0.00 Net amou…" at bounding box center [513, 107] width 243 height 532
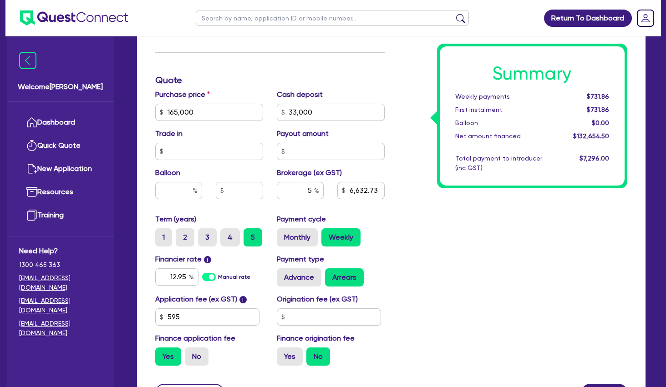
click at [450, 224] on div "Summary Weekly payments $731.86 First instalment $731.86 Balloon $0.00 Net amou…" at bounding box center [513, 107] width 243 height 532
drag, startPoint x: 476, startPoint y: 212, endPoint x: 470, endPoint y: 215, distance: 6.1
click at [472, 214] on div "Summary Weekly payments $731.86 First instalment $731.86 Balloon $0.00 Net amou…" at bounding box center [513, 107] width 243 height 532
click at [408, 243] on div "Summary Weekly payments $731.86 First instalment $731.86 Balloon $0.00 Net amou…" at bounding box center [513, 107] width 243 height 532
click at [416, 235] on div "Summary Weekly payments $731.86 First instalment $731.86 Balloon $0.00 Net amou…" at bounding box center [513, 107] width 243 height 532
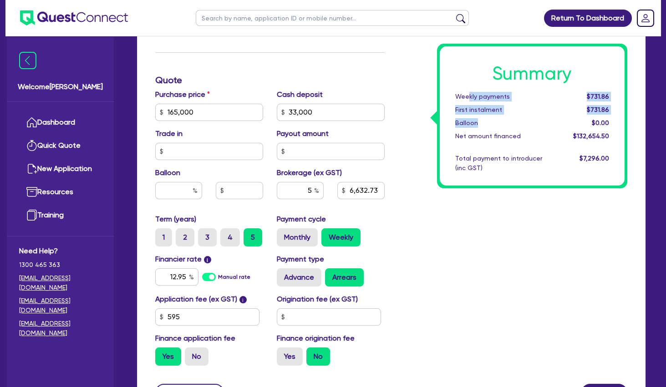
drag, startPoint x: 469, startPoint y: 94, endPoint x: 490, endPoint y: 126, distance: 38.1
click at [490, 126] on div "Summary Weekly payments $731.86 First instalment $731.86 Balloon $0.00 Net amou…" at bounding box center [532, 115] width 185 height 139
click at [490, 126] on div "Balloon" at bounding box center [505, 123] width 112 height 10
click at [470, 219] on div "Summary Weekly payments $731.86 First instalment $731.86 Balloon $0.00 Net amou…" at bounding box center [513, 107] width 243 height 532
drag, startPoint x: 168, startPoint y: 275, endPoint x: 251, endPoint y: 266, distance: 84.3
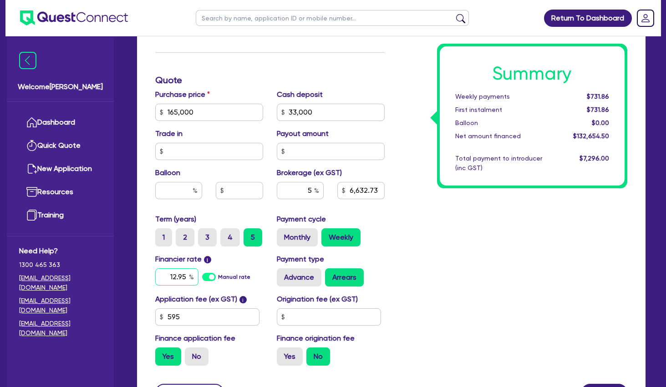
click at [199, 269] on input "12.95" at bounding box center [176, 277] width 43 height 17
click at [482, 250] on div "Summary Weekly payments $765.03 First instalment $765.03 Balloon $0.00 Net amou…" at bounding box center [513, 107] width 243 height 532
drag, startPoint x: 166, startPoint y: 273, endPoint x: 229, endPoint y: 265, distance: 63.8
click at [199, 269] on input "14.95" at bounding box center [176, 277] width 43 height 17
click at [476, 258] on div "Summary Weekly payments Calculating... First instalment Calculating... Balloon …" at bounding box center [513, 107] width 243 height 532
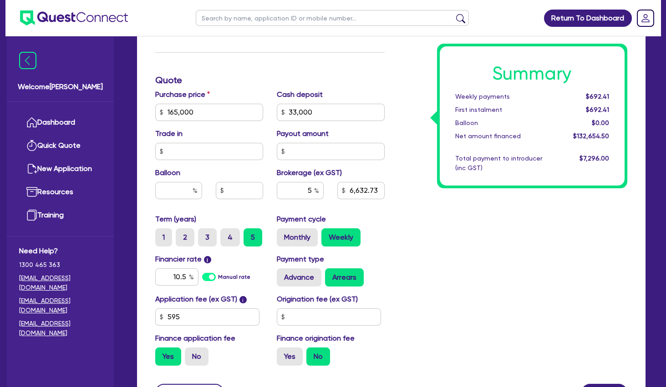
click at [448, 219] on div "Summary Weekly payments $692.41 First instalment $692.41 Balloon $0.00 Net amou…" at bounding box center [513, 107] width 243 height 532
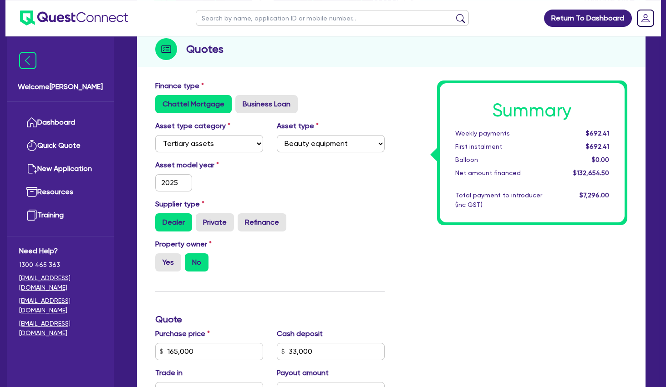
scroll to position [0, 0]
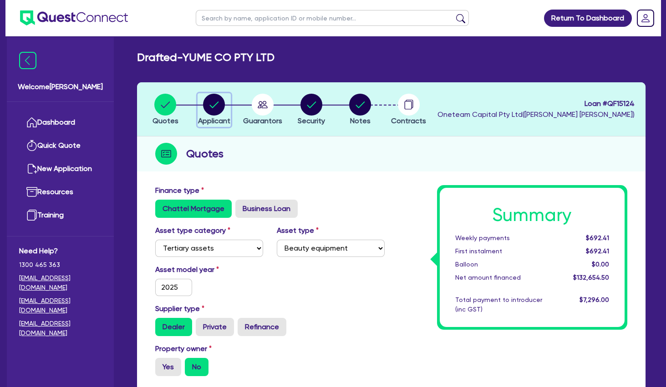
click at [215, 102] on circle "button" at bounding box center [214, 105] width 22 height 22
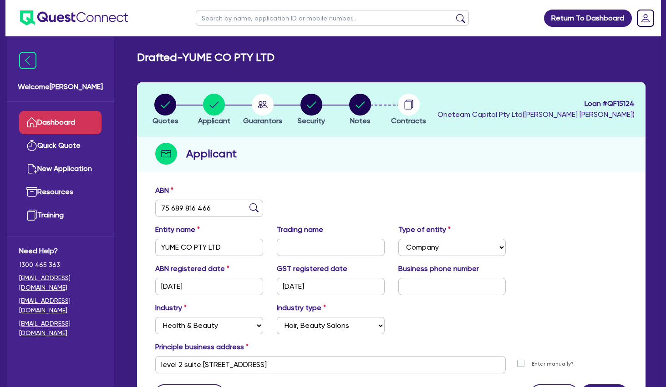
click at [60, 122] on link "Dashboard" at bounding box center [60, 122] width 82 height 23
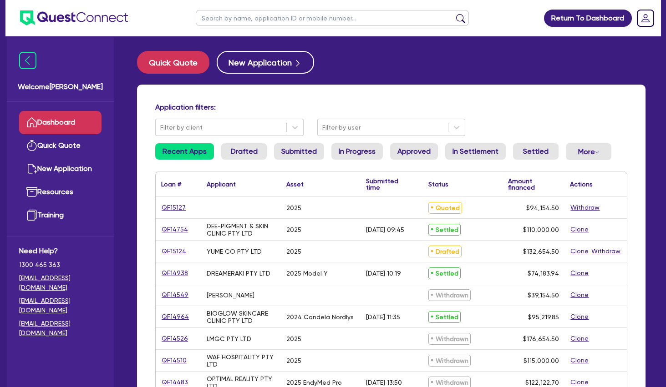
click at [321, 15] on input "text" at bounding box center [332, 18] width 273 height 16
click at [454, 14] on button "submit" at bounding box center [461, 20] width 15 height 13
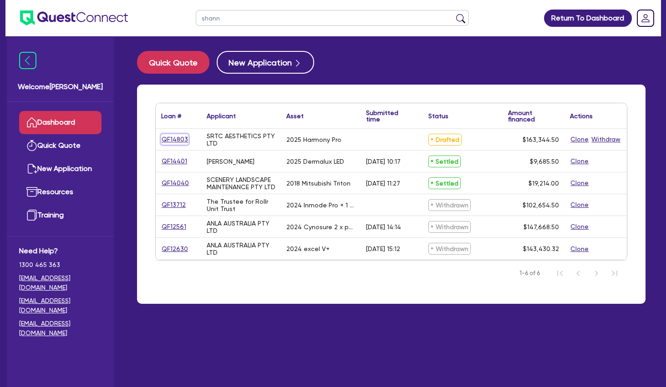
click at [172, 140] on link "QF14803" at bounding box center [174, 139] width 27 height 10
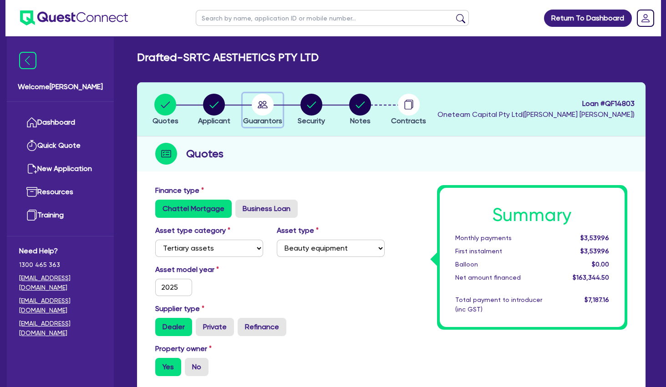
click at [266, 111] on circle "button" at bounding box center [263, 105] width 22 height 22
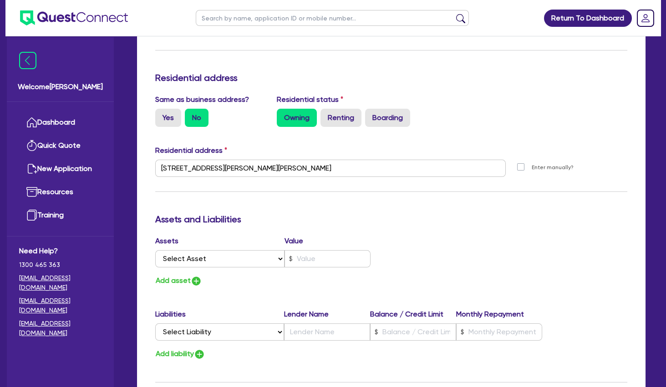
scroll to position [934, 0]
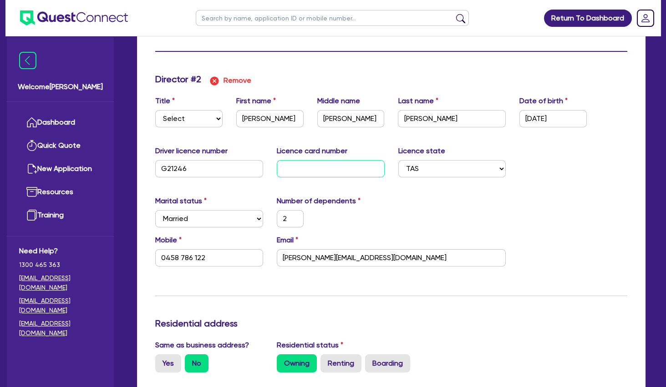
click at [311, 170] on input "text" at bounding box center [331, 168] width 108 height 17
click at [467, 210] on div "Marital status Select [DEMOGRAPHIC_DATA] Married De Facto / Partner Number of d…" at bounding box center [391, 215] width 486 height 39
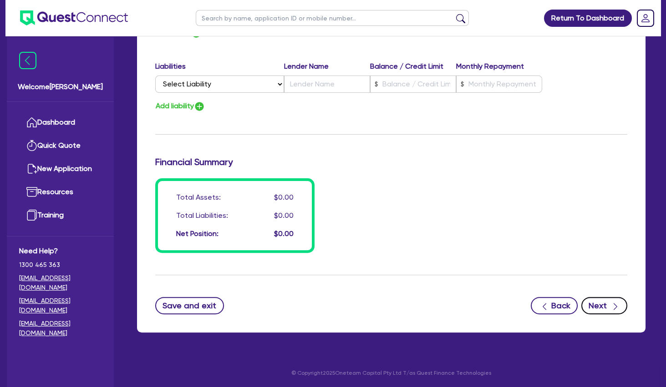
click at [601, 309] on button "Next" at bounding box center [604, 305] width 46 height 17
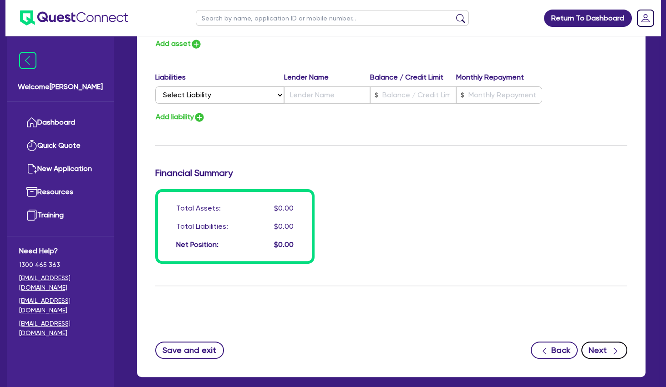
scroll to position [1439, 0]
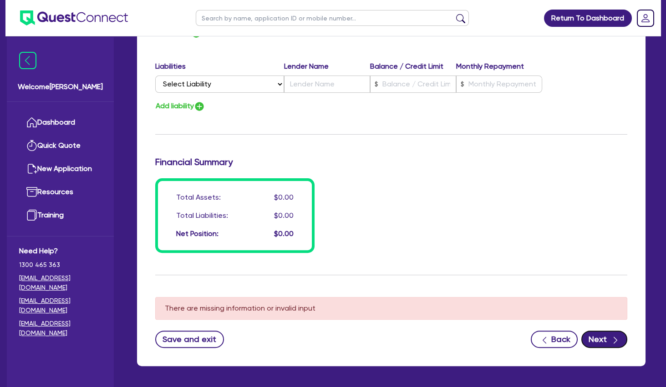
click at [581, 331] on button "Next" at bounding box center [604, 339] width 46 height 17
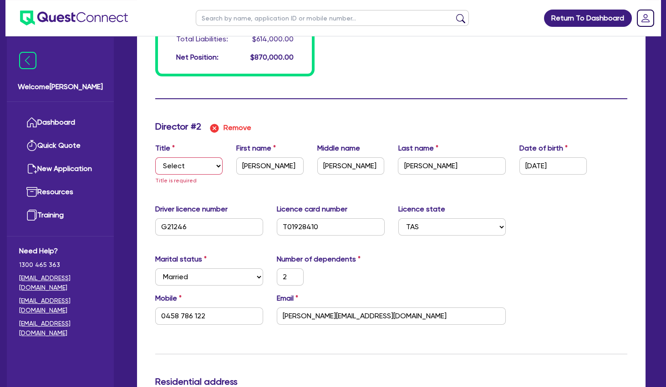
scroll to position [849, 0]
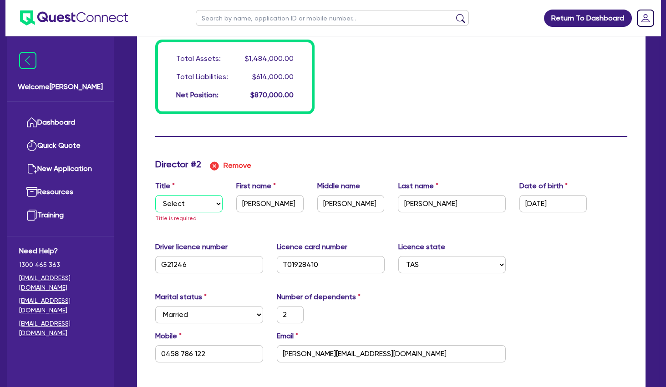
click at [155, 195] on select "Select Mr Mrs Ms Miss Dr" at bounding box center [188, 203] width 67 height 17
click option "Mr" at bounding box center [0, 0] width 0 height 0
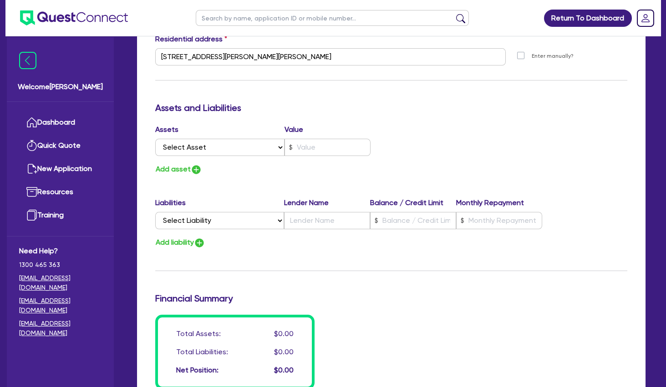
scroll to position [1428, 0]
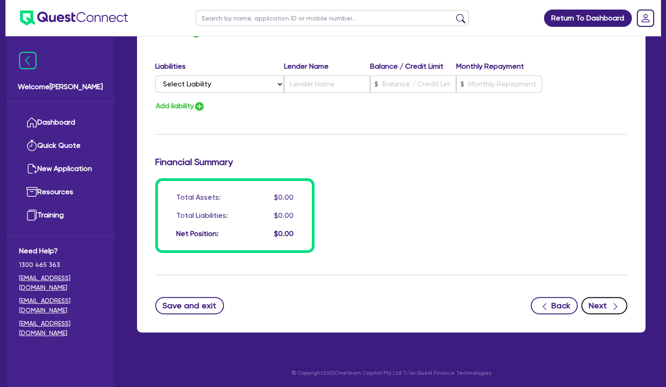
click at [603, 305] on button "Next" at bounding box center [604, 305] width 46 height 17
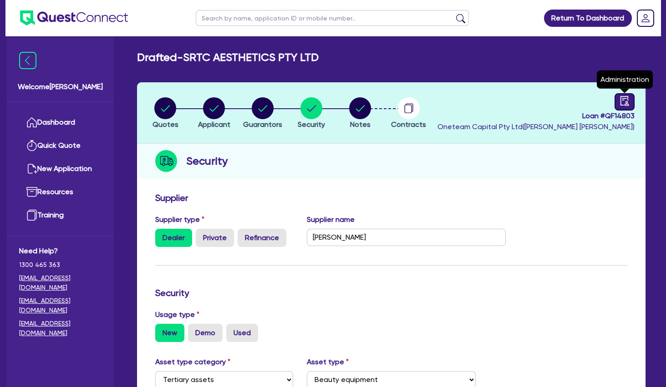
click at [623, 105] on icon "audit" at bounding box center [625, 101] width 10 height 10
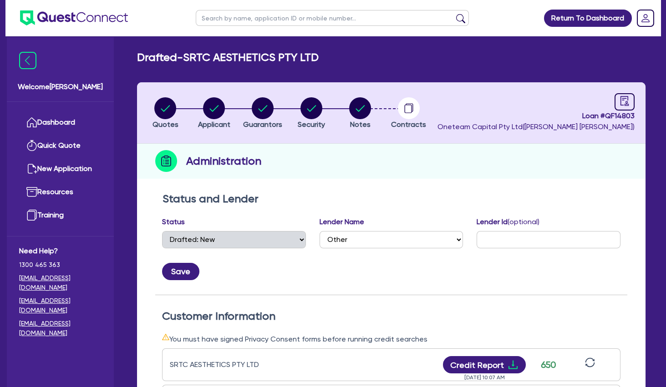
scroll to position [148, 0]
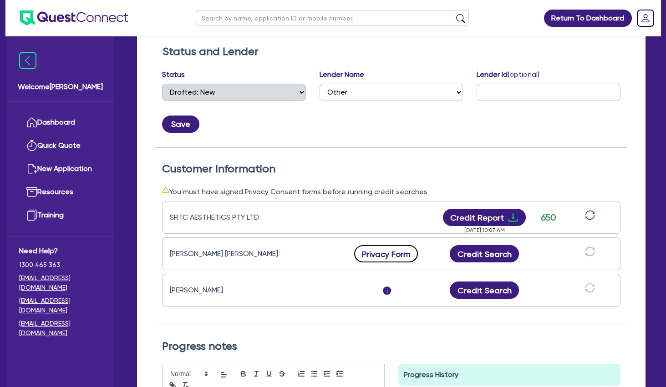
click at [404, 254] on button "Privacy Form" at bounding box center [386, 253] width 64 height 17
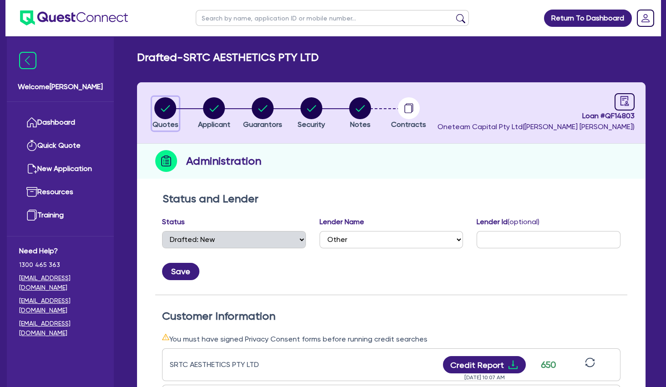
click at [164, 106] on circle "button" at bounding box center [165, 108] width 22 height 22
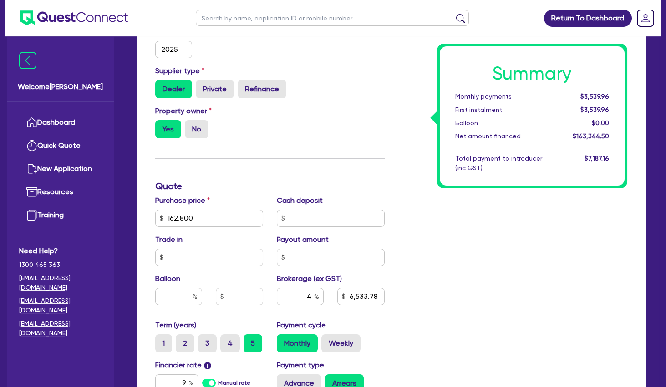
scroll to position [246, 0]
drag, startPoint x: 205, startPoint y: 215, endPoint x: 116, endPoint y: 211, distance: 88.9
click at [155, 211] on input "162,800" at bounding box center [209, 217] width 108 height 17
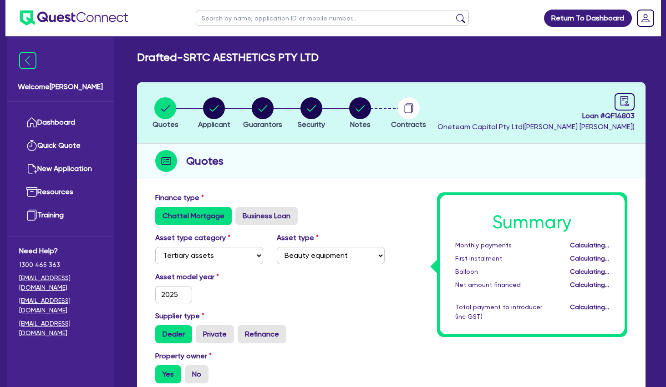
drag, startPoint x: 291, startPoint y: 110, endPoint x: 320, endPoint y: 108, distance: 28.7
click at [297, 110] on li "Security" at bounding box center [311, 113] width 49 height 32
click at [320, 108] on circle "button" at bounding box center [312, 108] width 22 height 22
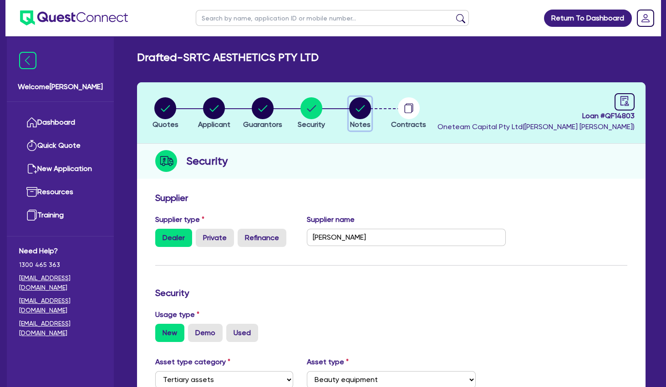
click at [359, 107] on circle "button" at bounding box center [360, 108] width 22 height 22
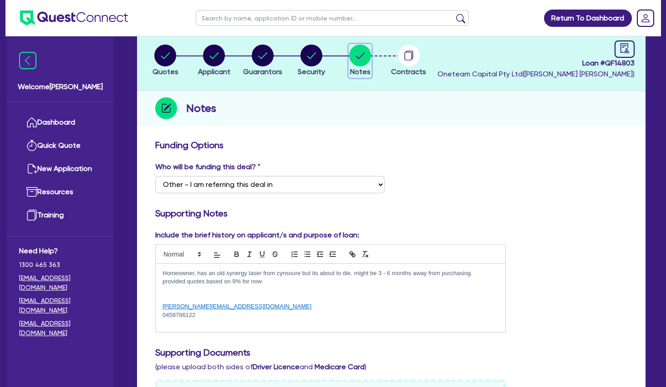
scroll to position [98, 0]
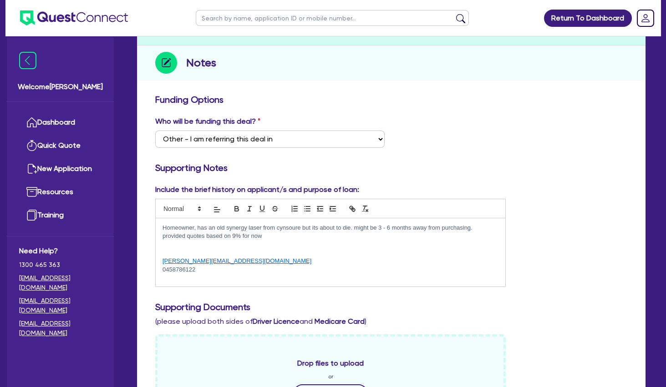
click at [231, 254] on p at bounding box center [331, 253] width 336 height 8
click at [227, 270] on div "Homeowner, has an old synergy laser from cynsoure but its about to die. might b…" at bounding box center [331, 253] width 350 height 68
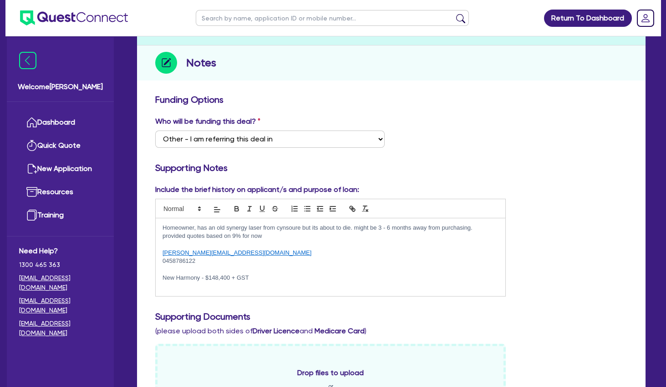
scroll to position [0, 0]
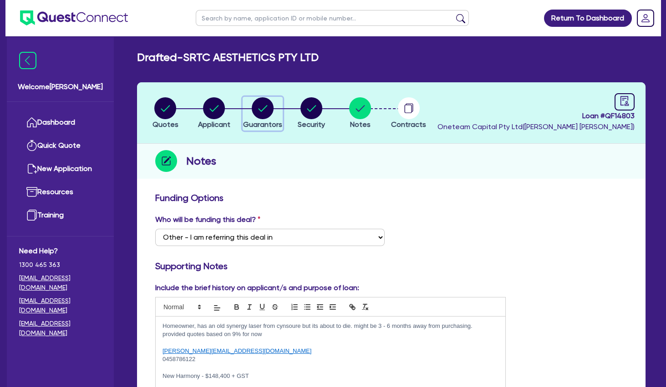
click at [271, 106] on circle "button" at bounding box center [263, 108] width 22 height 22
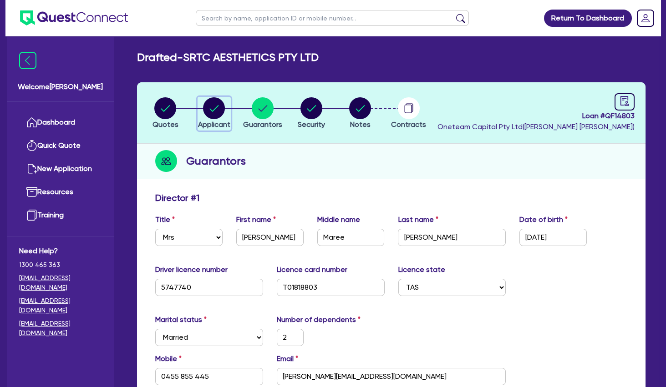
click at [215, 107] on circle "button" at bounding box center [214, 108] width 22 height 22
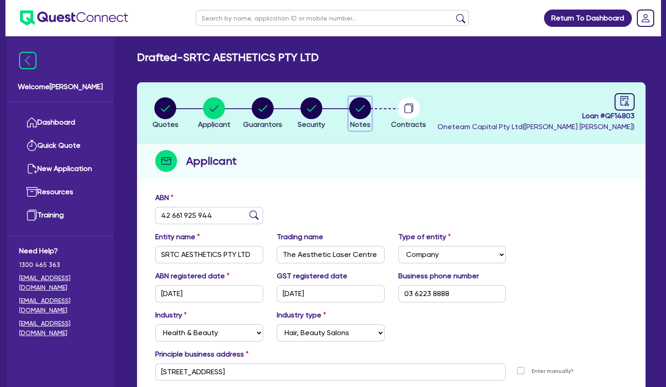
click at [363, 109] on circle "button" at bounding box center [360, 108] width 22 height 22
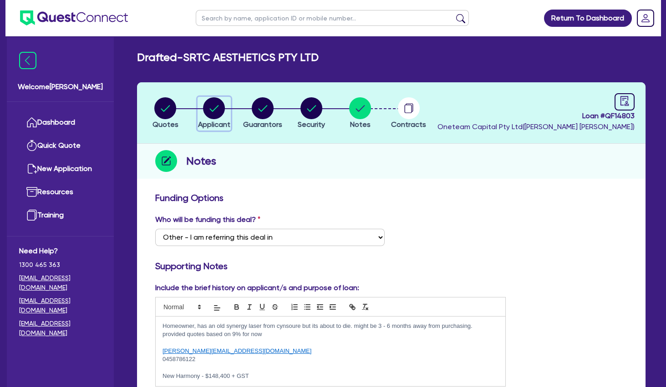
click at [217, 105] on circle "button" at bounding box center [214, 108] width 22 height 22
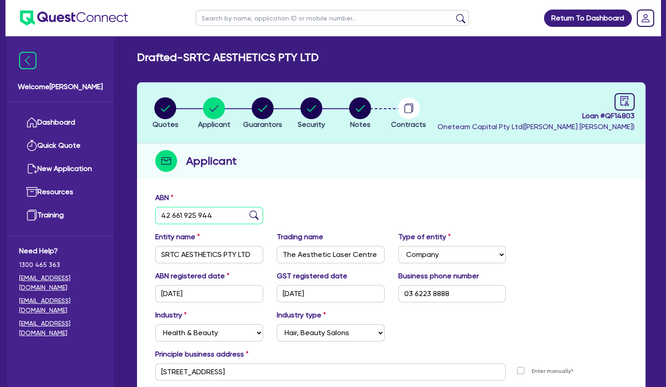
drag, startPoint x: 217, startPoint y: 215, endPoint x: 138, endPoint y: 212, distance: 79.8
click at [155, 212] on input "42 661 925 944" at bounding box center [209, 215] width 108 height 17
click at [214, 209] on input "42 661 925 944" at bounding box center [209, 215] width 108 height 17
drag, startPoint x: 228, startPoint y: 216, endPoint x: 138, endPoint y: 215, distance: 90.6
click at [155, 215] on input "42 661 925 944" at bounding box center [209, 215] width 108 height 17
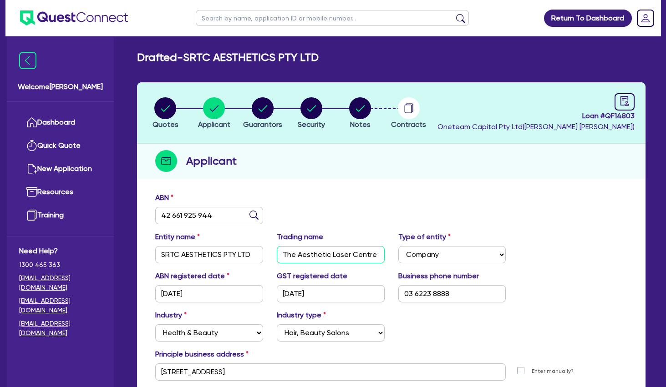
click at [317, 250] on input "The Aesthetic Laser Centre" at bounding box center [331, 254] width 108 height 17
click at [266, 104] on circle "button" at bounding box center [263, 108] width 22 height 22
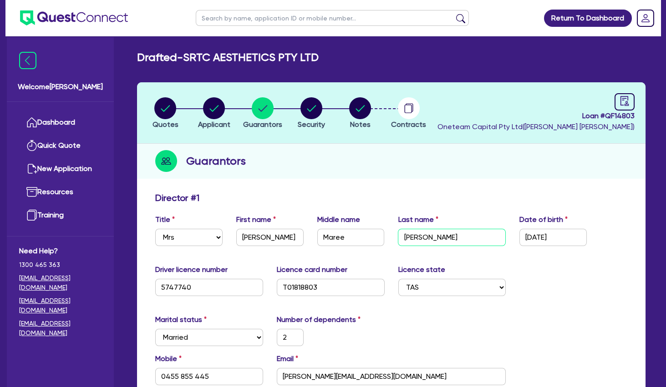
click at [415, 237] on input "[PERSON_NAME]" at bounding box center [452, 237] width 108 height 17
click at [211, 111] on circle "button" at bounding box center [214, 108] width 22 height 22
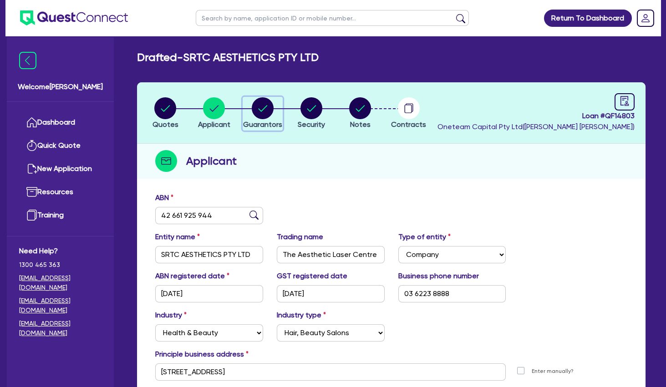
click at [270, 110] on circle "button" at bounding box center [263, 108] width 22 height 22
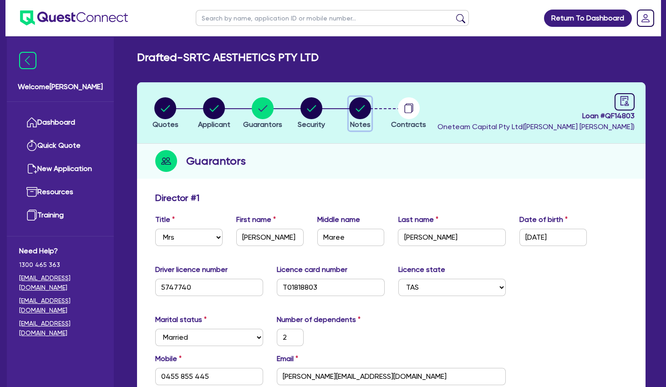
click at [363, 108] on circle "button" at bounding box center [360, 108] width 22 height 22
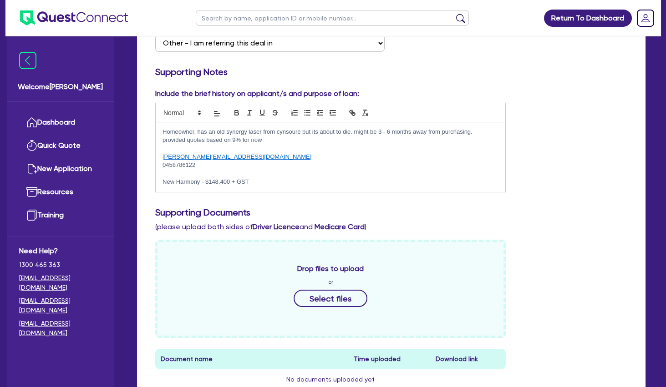
scroll to position [197, 0]
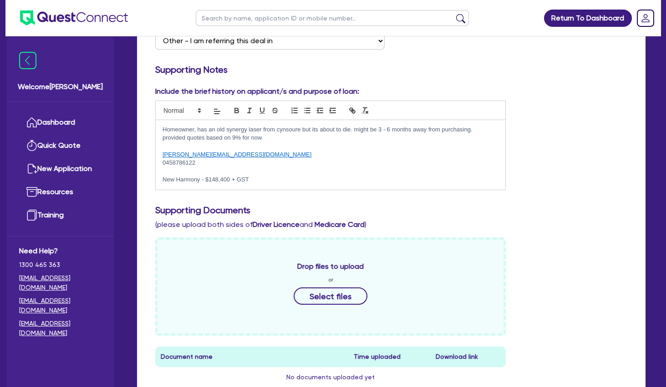
click at [250, 142] on p "provided quotes based on 9% for now" at bounding box center [331, 138] width 336 height 8
click at [276, 142] on p "provided quotes based on 9% for now" at bounding box center [331, 138] width 336 height 8
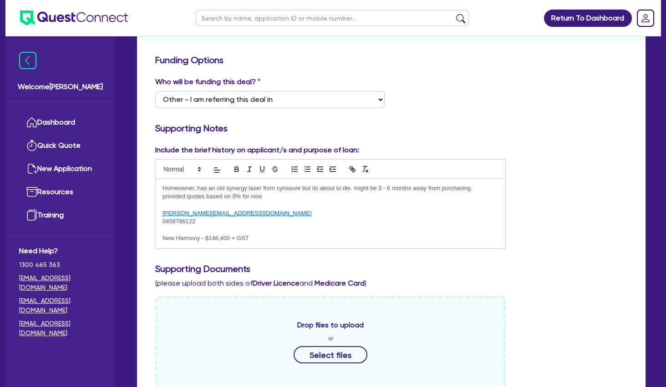
scroll to position [0, 0]
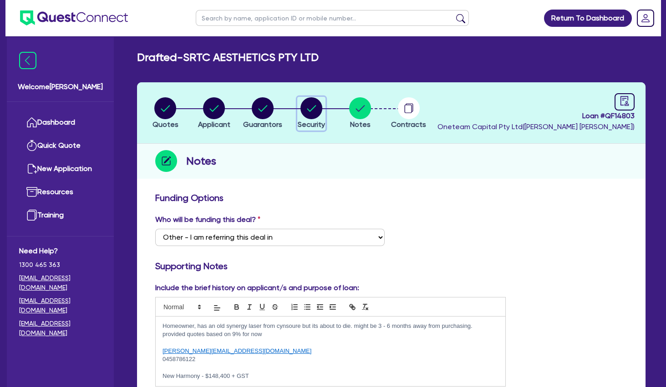
click at [310, 109] on circle "button" at bounding box center [312, 108] width 22 height 22
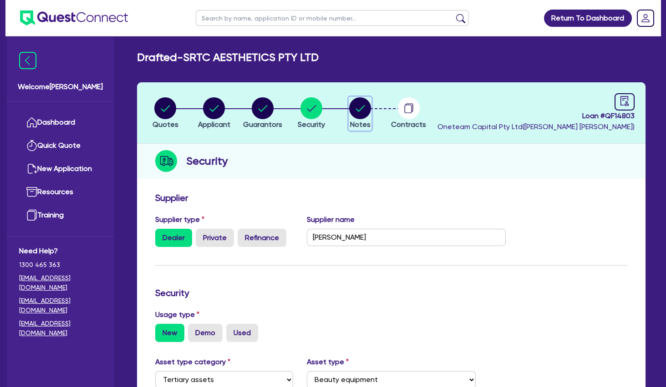
click at [367, 112] on circle "button" at bounding box center [360, 108] width 22 height 22
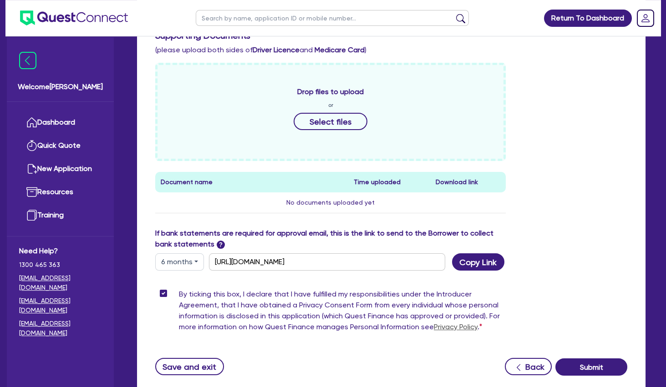
scroll to position [393, 0]
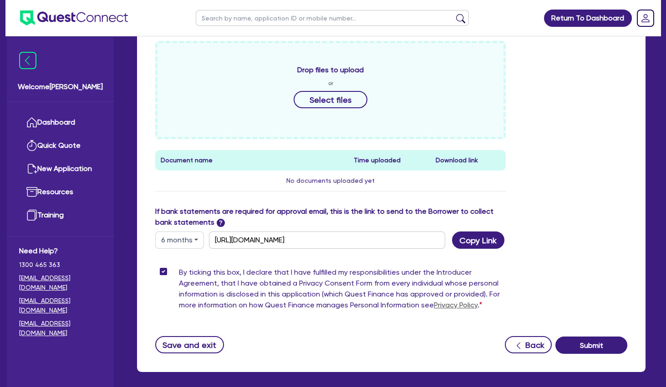
drag, startPoint x: 191, startPoint y: 234, endPoint x: 189, endPoint y: 246, distance: 12.4
click at [191, 234] on button "6 months" at bounding box center [179, 240] width 49 height 17
click at [190, 287] on link "12 months" at bounding box center [192, 295] width 72 height 17
click at [481, 236] on button "Copy Link" at bounding box center [478, 240] width 52 height 17
click at [574, 181] on div "Drop files to upload or Select files Document name Time uploaded Download link …" at bounding box center [391, 123] width 486 height 165
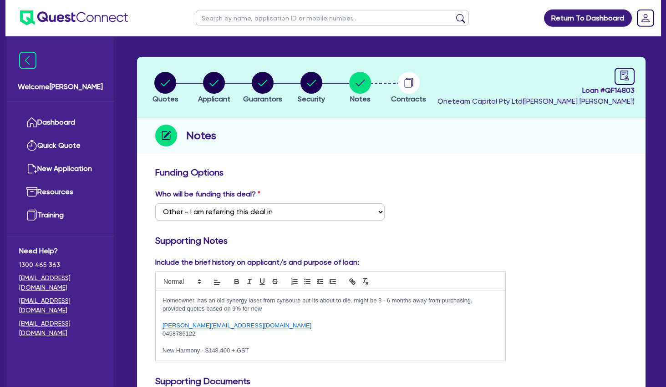
scroll to position [0, 0]
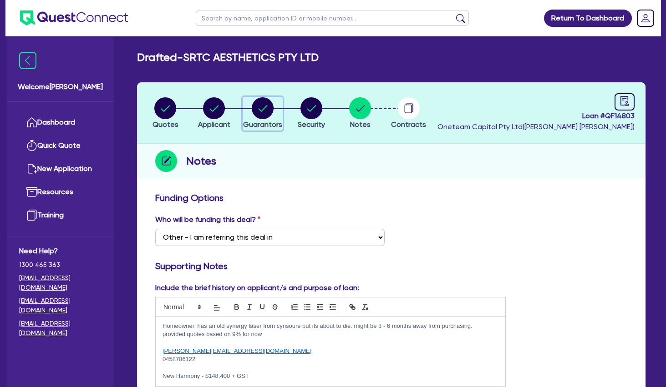
click at [268, 106] on circle "button" at bounding box center [263, 108] width 22 height 22
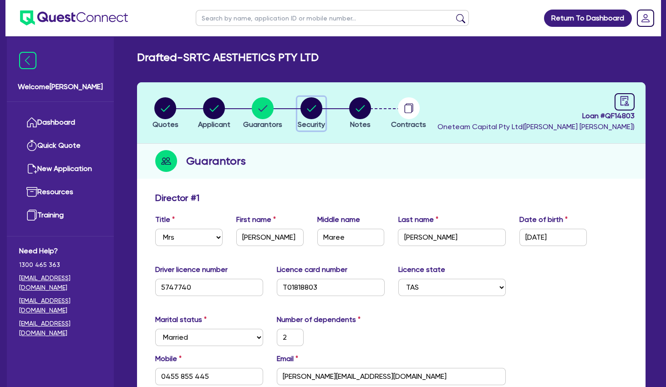
click at [316, 107] on circle "button" at bounding box center [312, 108] width 22 height 22
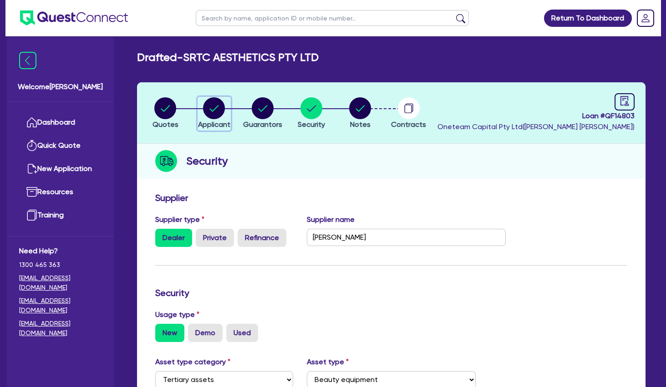
click at [221, 111] on circle "button" at bounding box center [214, 108] width 22 height 22
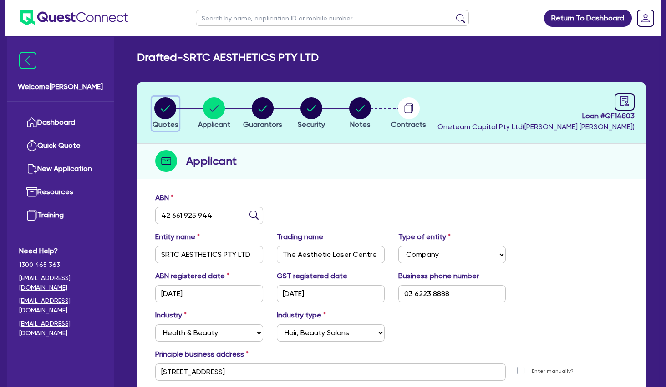
click at [169, 106] on icon "button" at bounding box center [165, 108] width 9 height 6
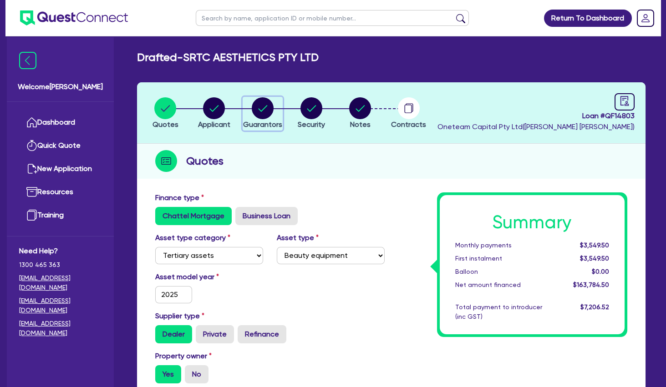
click at [272, 107] on circle "button" at bounding box center [263, 108] width 22 height 22
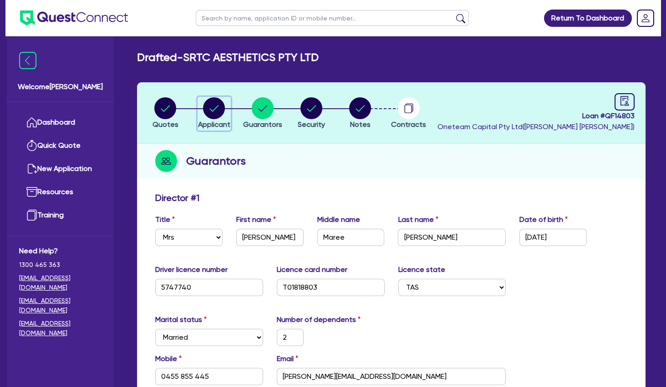
click at [208, 110] on circle "button" at bounding box center [214, 108] width 22 height 22
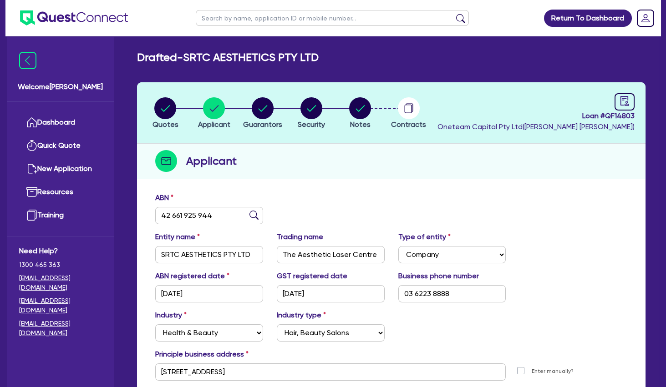
drag, startPoint x: 152, startPoint y: 112, endPoint x: 159, endPoint y: 111, distance: 7.3
click at [153, 112] on li "Quotes" at bounding box center [165, 113] width 49 height 32
click at [165, 110] on icon "button" at bounding box center [165, 108] width 9 height 6
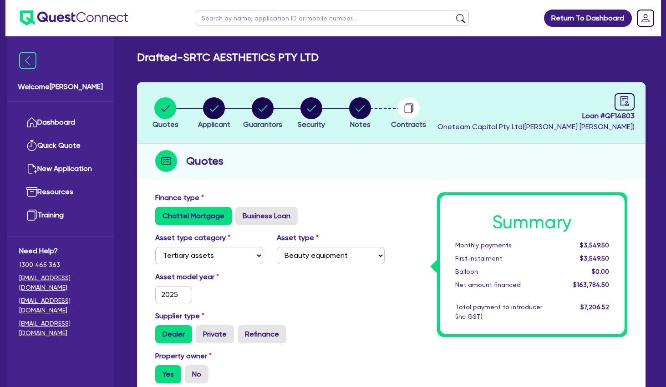
click at [249, 15] on input "text" at bounding box center [332, 18] width 273 height 16
click button "submit" at bounding box center [461, 20] width 15 height 13
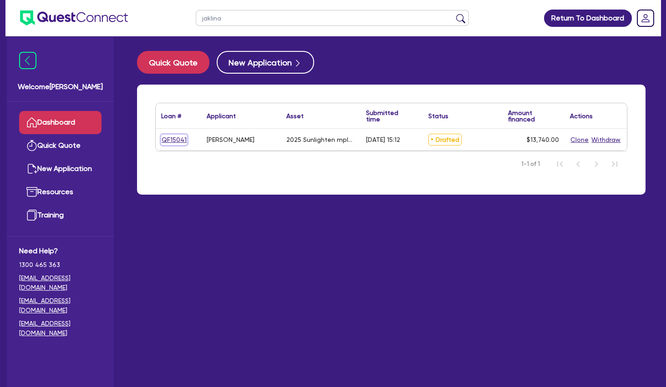
click at [176, 140] on link "QF15041" at bounding box center [174, 140] width 26 height 10
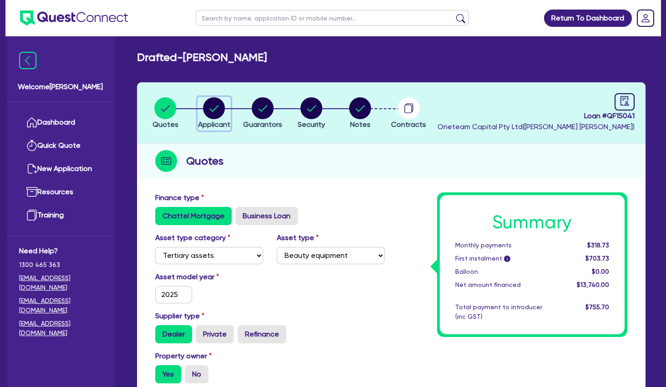
click at [214, 102] on circle "button" at bounding box center [214, 108] width 22 height 22
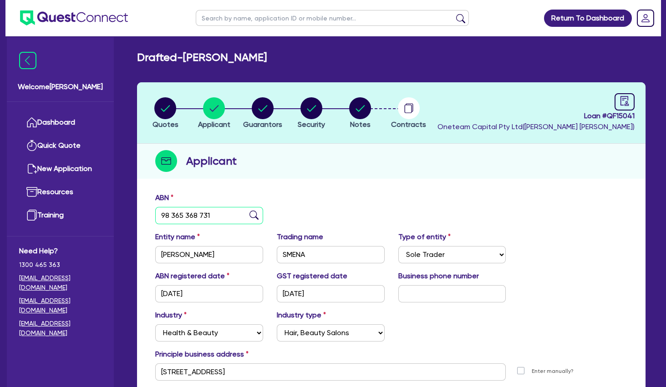
click at [196, 219] on input "98 365 368 731" at bounding box center [209, 215] width 108 height 17
click at [365, 109] on circle "button" at bounding box center [360, 108] width 22 height 22
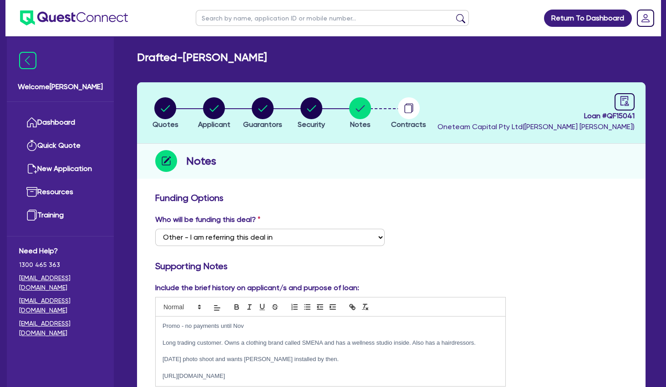
click at [279, 351] on p at bounding box center [331, 351] width 336 height 8
click at [222, 119] on icon "button" at bounding box center [214, 108] width 22 height 22
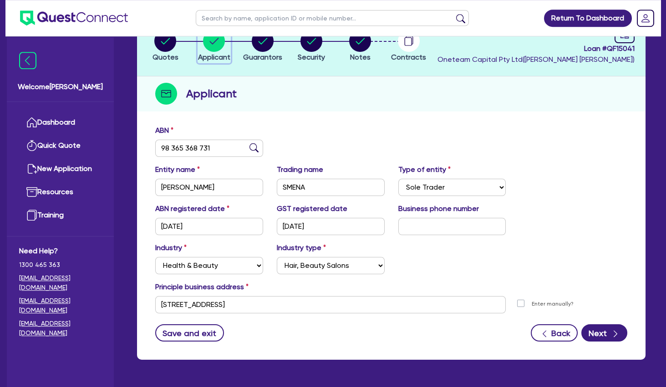
scroll to position [95, 0]
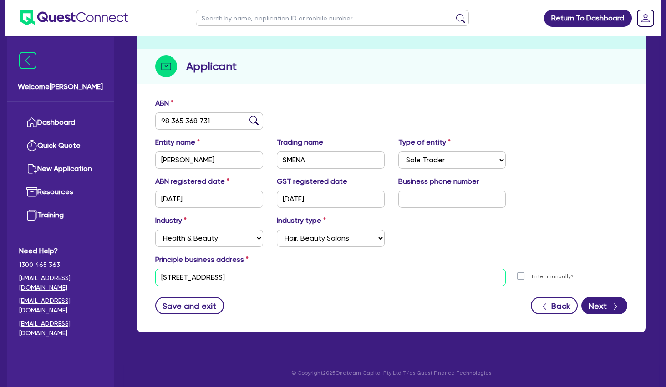
click at [216, 278] on input "[STREET_ADDRESS]" at bounding box center [330, 277] width 351 height 17
click at [287, 157] on input "SMENA" at bounding box center [331, 160] width 108 height 17
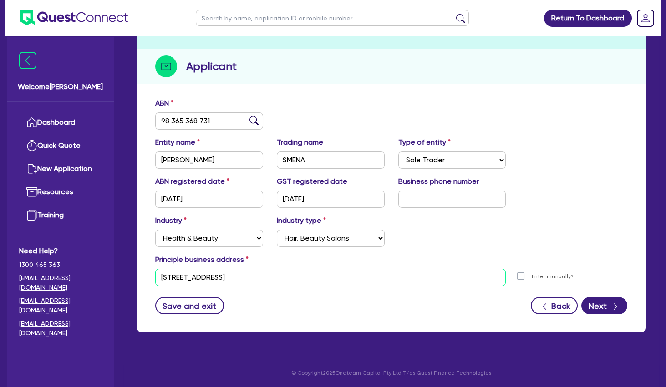
click at [204, 280] on input "[STREET_ADDRESS]" at bounding box center [330, 277] width 351 height 17
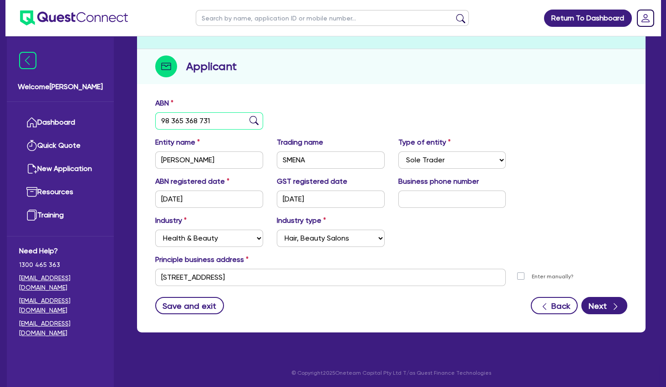
click at [174, 120] on input "98 365 368 731" at bounding box center [209, 120] width 108 height 17
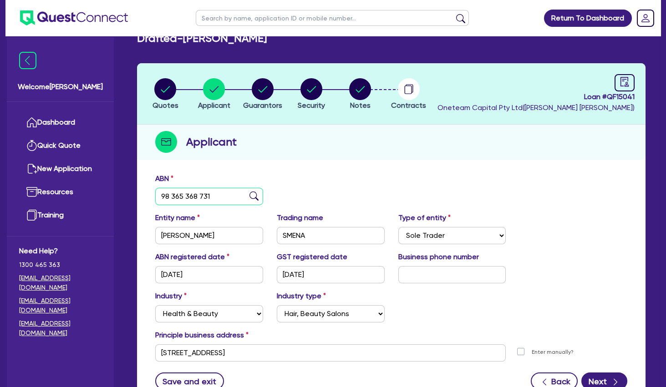
scroll to position [0, 0]
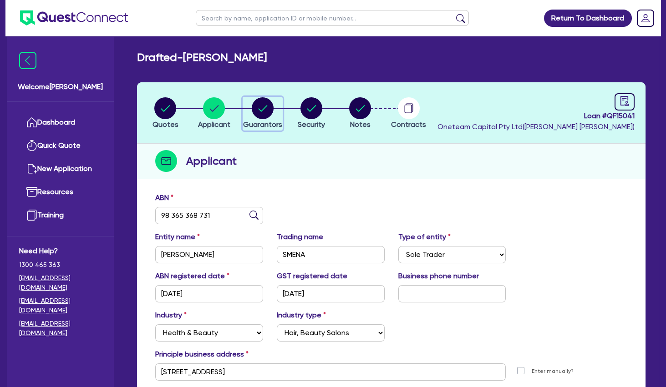
click at [262, 112] on circle "button" at bounding box center [263, 108] width 22 height 22
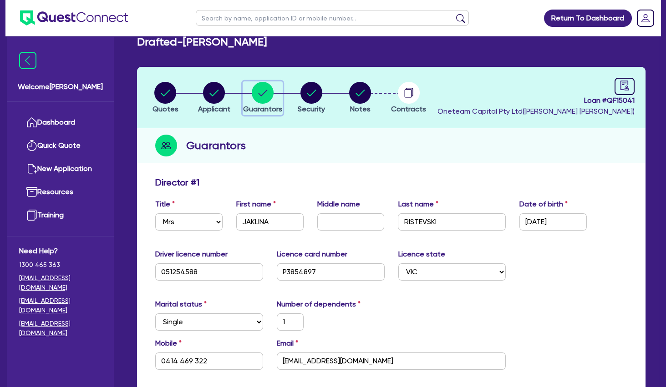
scroll to position [98, 0]
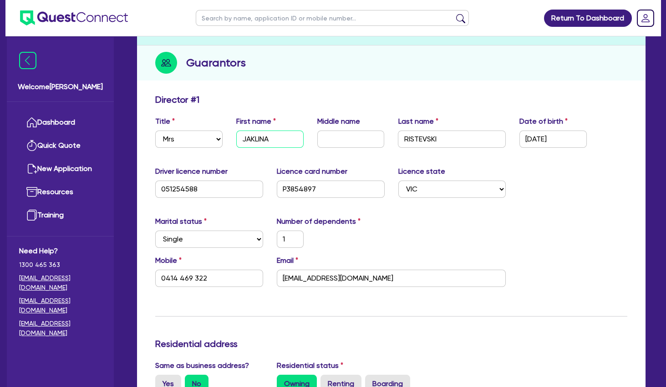
click at [255, 136] on input "JAKLINA" at bounding box center [269, 139] width 67 height 17
click at [426, 135] on input "RISTEVSKI" at bounding box center [452, 139] width 108 height 17
click at [191, 186] on input "051254588" at bounding box center [209, 189] width 108 height 17
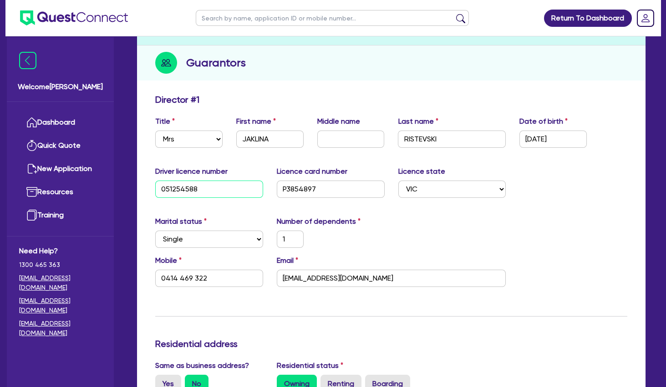
click at [191, 186] on input "051254588" at bounding box center [209, 189] width 108 height 17
click at [312, 187] on input "P3854897" at bounding box center [331, 189] width 108 height 17
click at [306, 282] on input "[EMAIL_ADDRESS][DOMAIN_NAME]" at bounding box center [391, 278] width 229 height 17
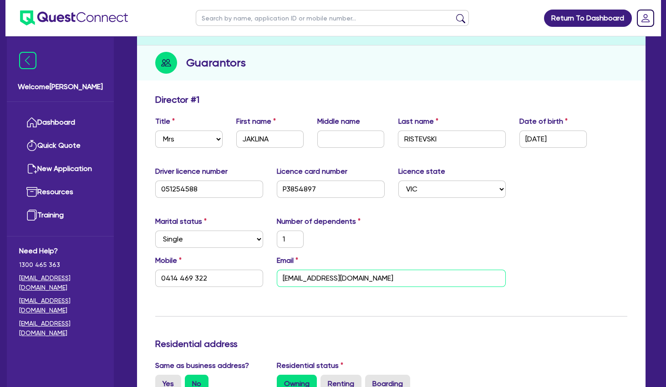
click at [306, 282] on input "[EMAIL_ADDRESS][DOMAIN_NAME]" at bounding box center [391, 278] width 229 height 17
click at [176, 271] on input "0414 469 322" at bounding box center [209, 278] width 108 height 17
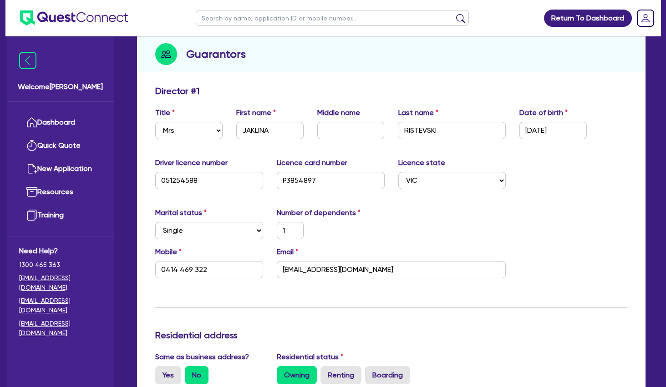
scroll to position [197, 0]
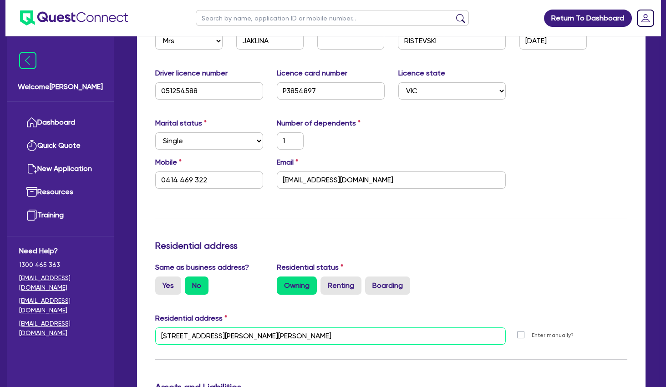
click at [250, 337] on input "[STREET_ADDRESS][PERSON_NAME][PERSON_NAME]" at bounding box center [330, 336] width 351 height 17
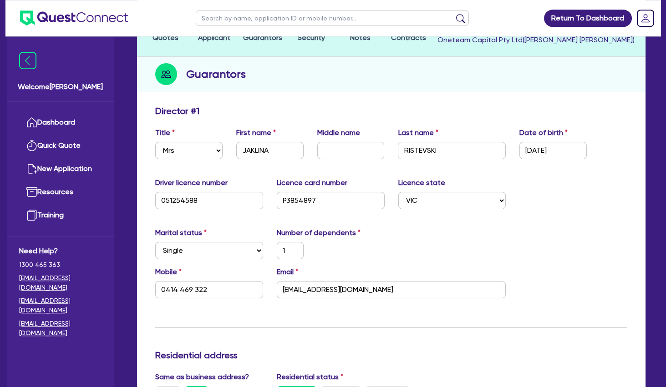
scroll to position [49, 0]
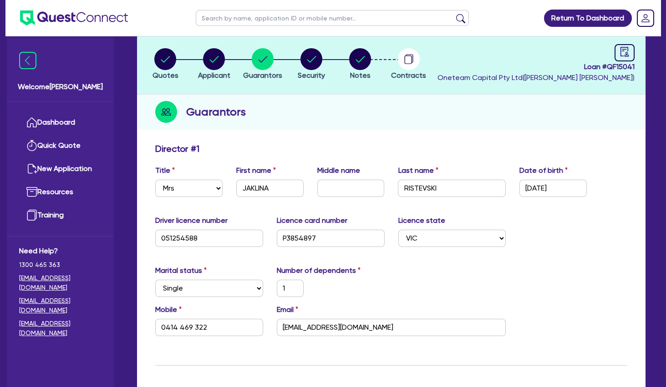
click at [318, 128] on div "Guarantors" at bounding box center [391, 112] width 509 height 35
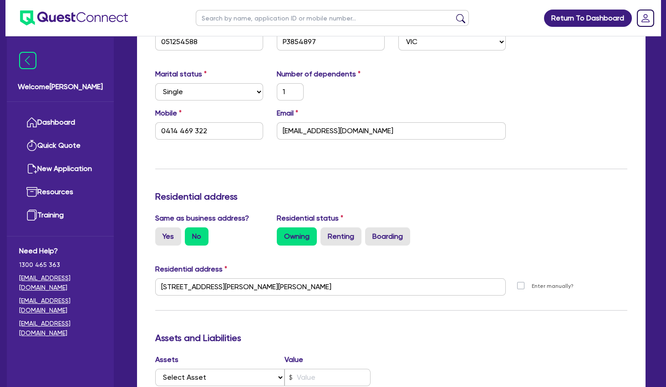
scroll to position [0, 0]
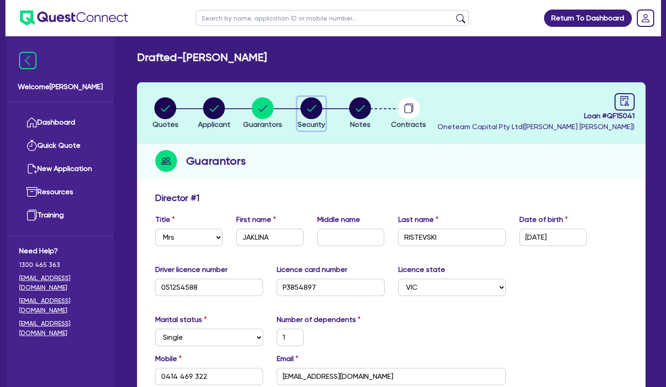
click at [315, 111] on circle "button" at bounding box center [312, 108] width 22 height 22
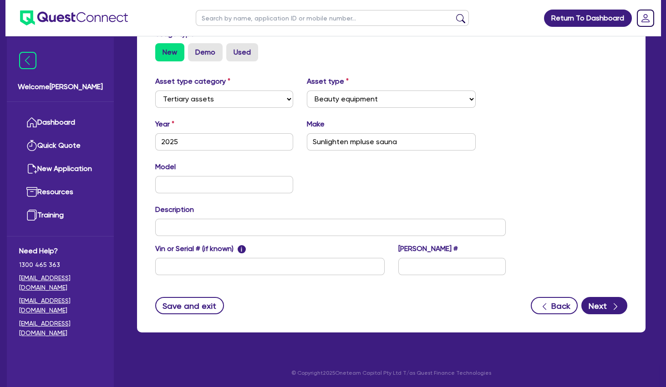
scroll to position [35, 0]
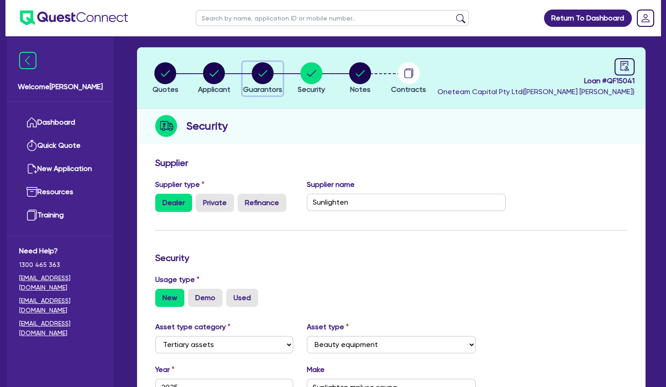
click at [264, 77] on circle "button" at bounding box center [263, 73] width 22 height 22
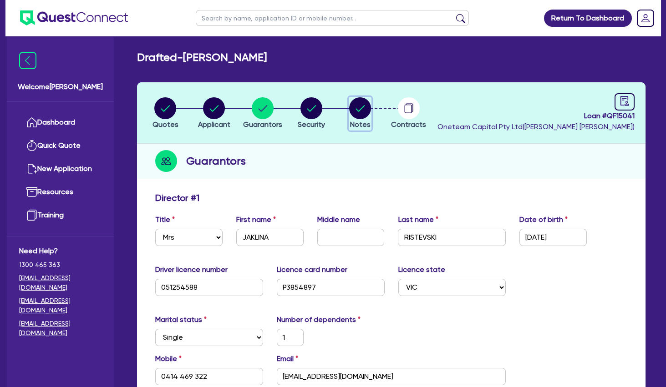
click at [364, 107] on circle "button" at bounding box center [360, 108] width 22 height 22
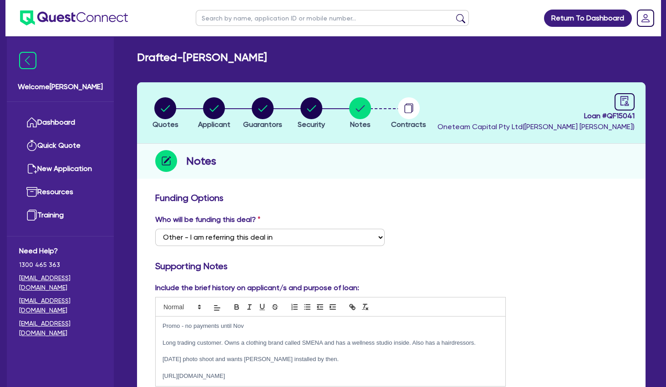
drag, startPoint x: 299, startPoint y: 178, endPoint x: 320, endPoint y: 183, distance: 21.0
